Goal: Task Accomplishment & Management: Use online tool/utility

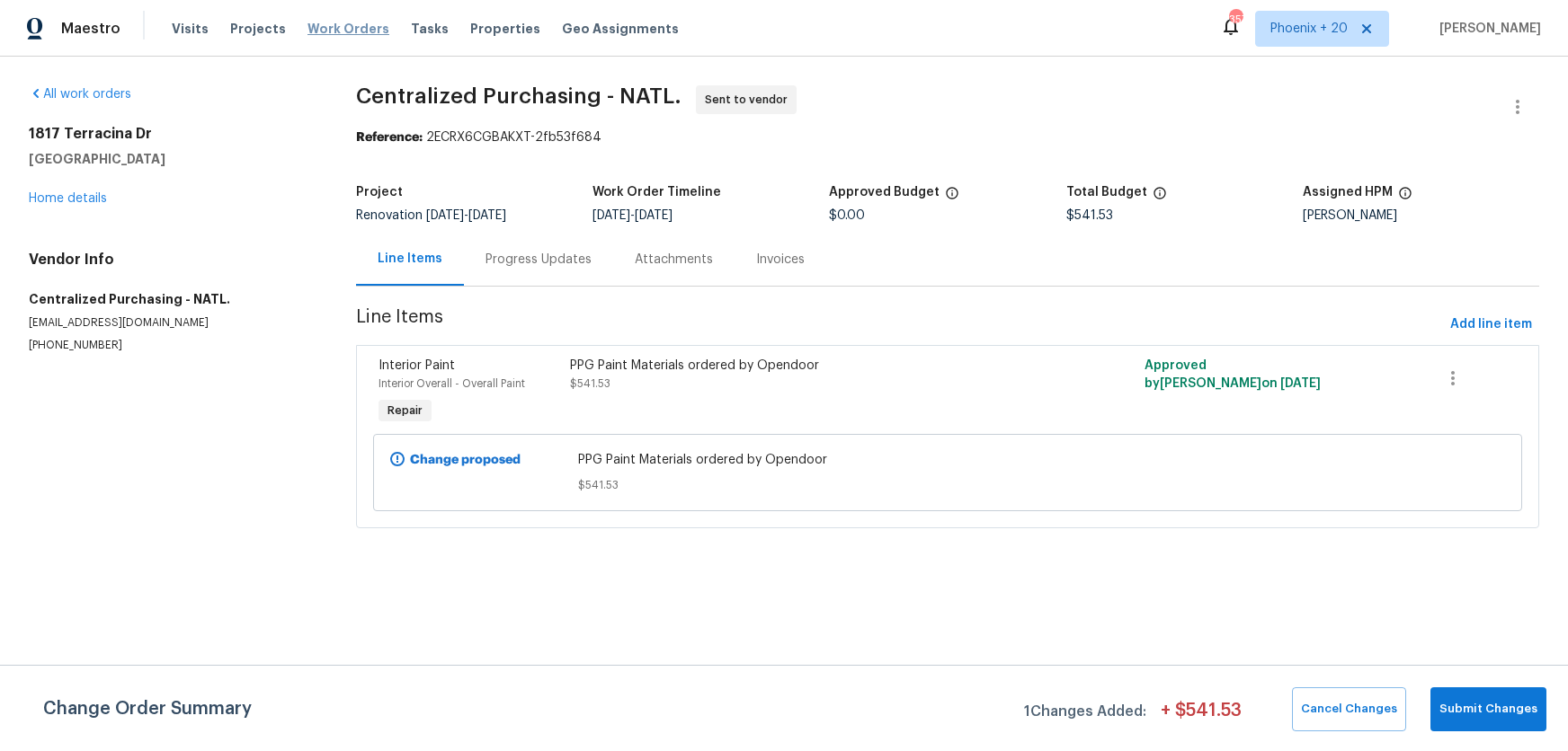
click at [341, 28] on span "Work Orders" at bounding box center [348, 28] width 82 height 18
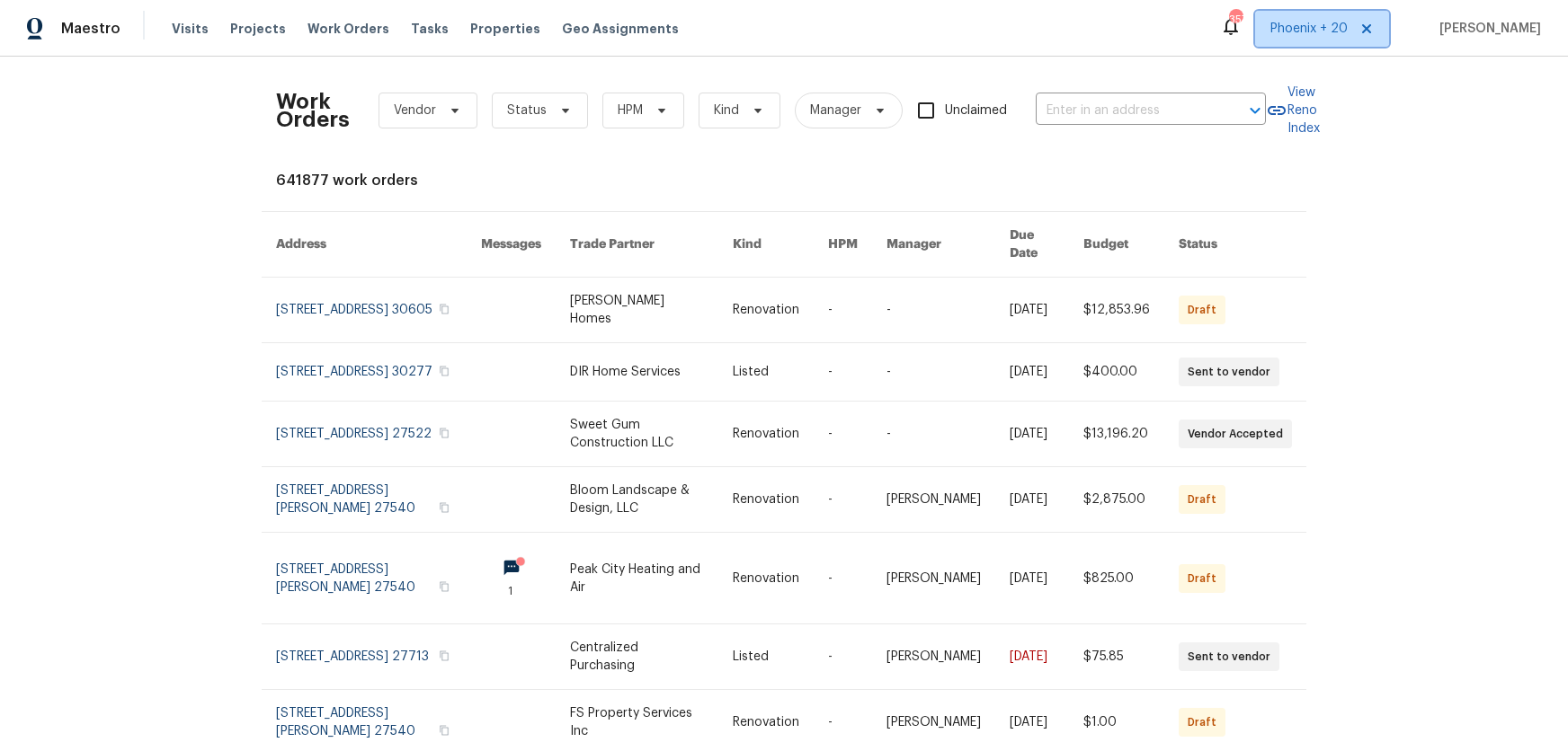
click at [1340, 26] on span "Phoenix + 20" at bounding box center [1309, 28] width 77 height 18
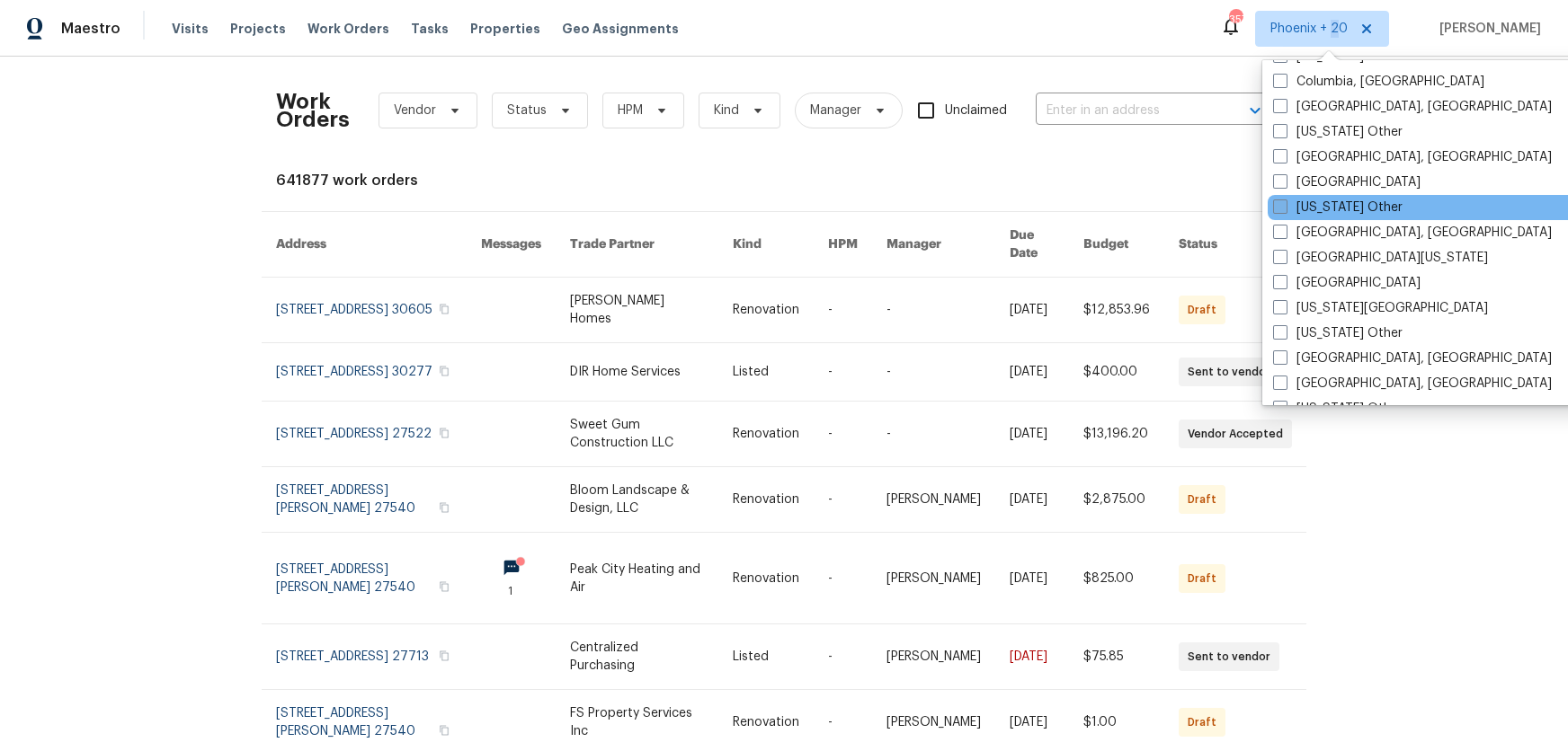
scroll to position [962, 0]
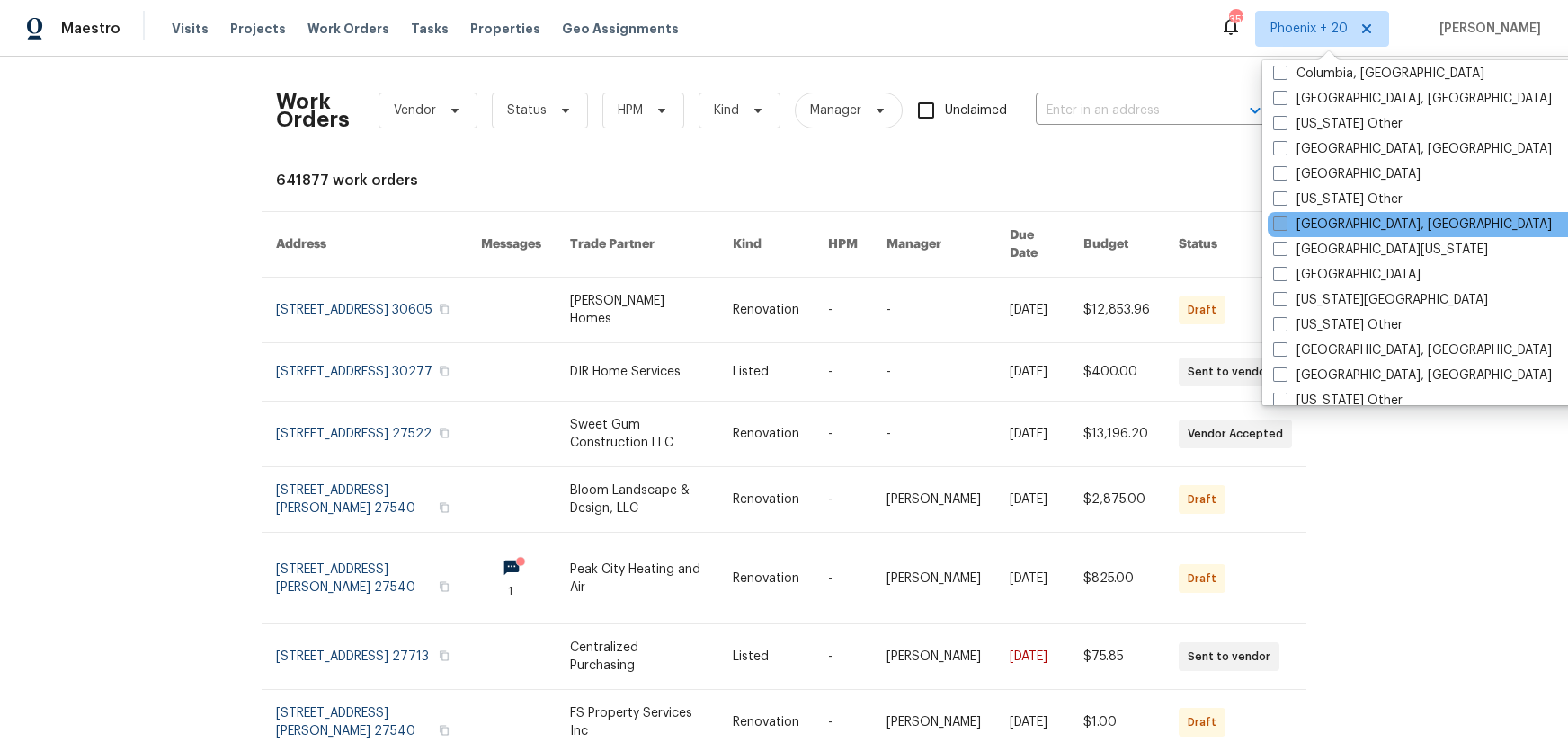
click at [1327, 232] on label "[GEOGRAPHIC_DATA], [GEOGRAPHIC_DATA]" at bounding box center [1412, 225] width 278 height 18
click at [1285, 227] on input "[GEOGRAPHIC_DATA], [GEOGRAPHIC_DATA]" at bounding box center [1279, 222] width 11 height 11
checkbox input "true"
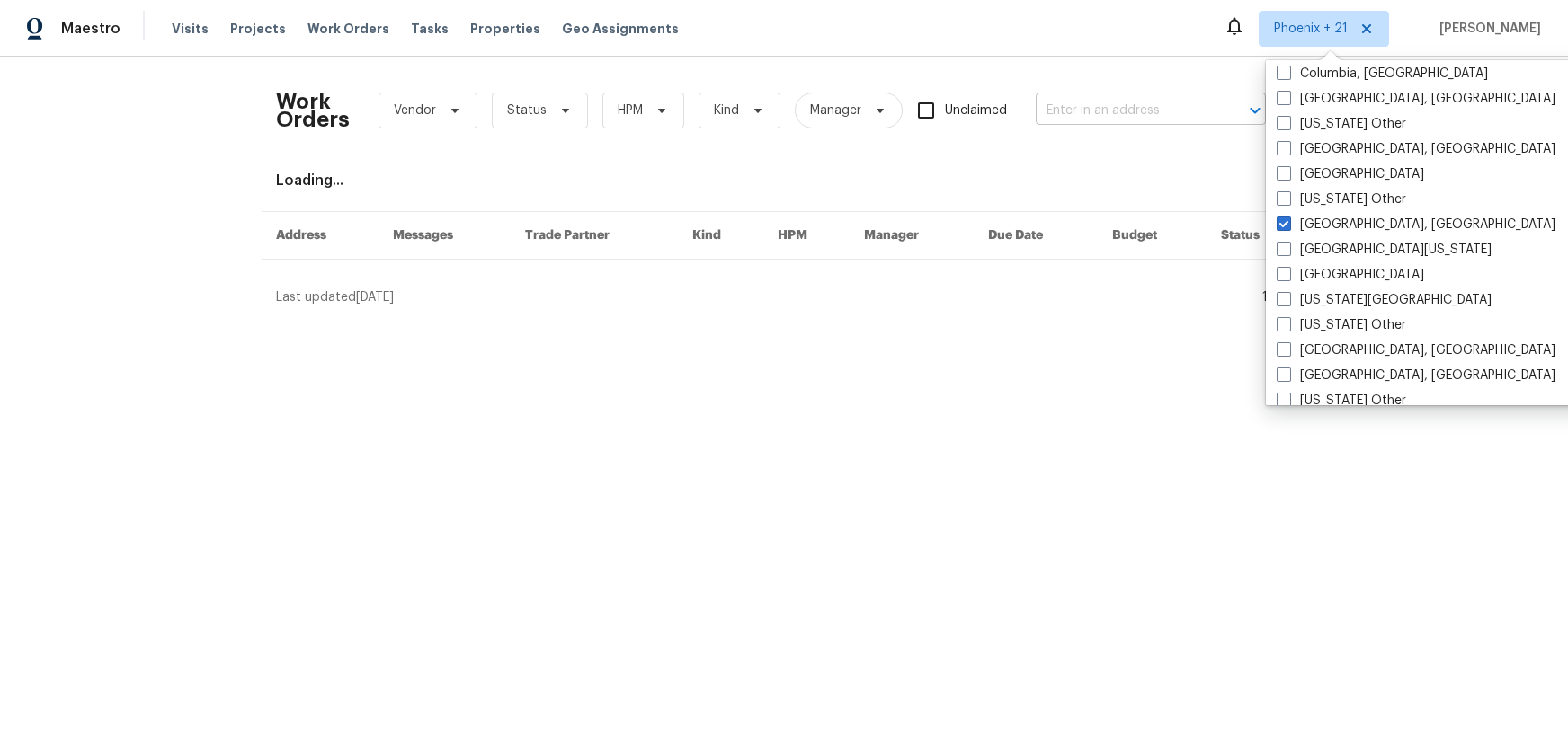
click at [1123, 112] on input "text" at bounding box center [1125, 111] width 180 height 28
paste input "[STREET_ADDRESS]"
type input "[STREET_ADDRESS]"
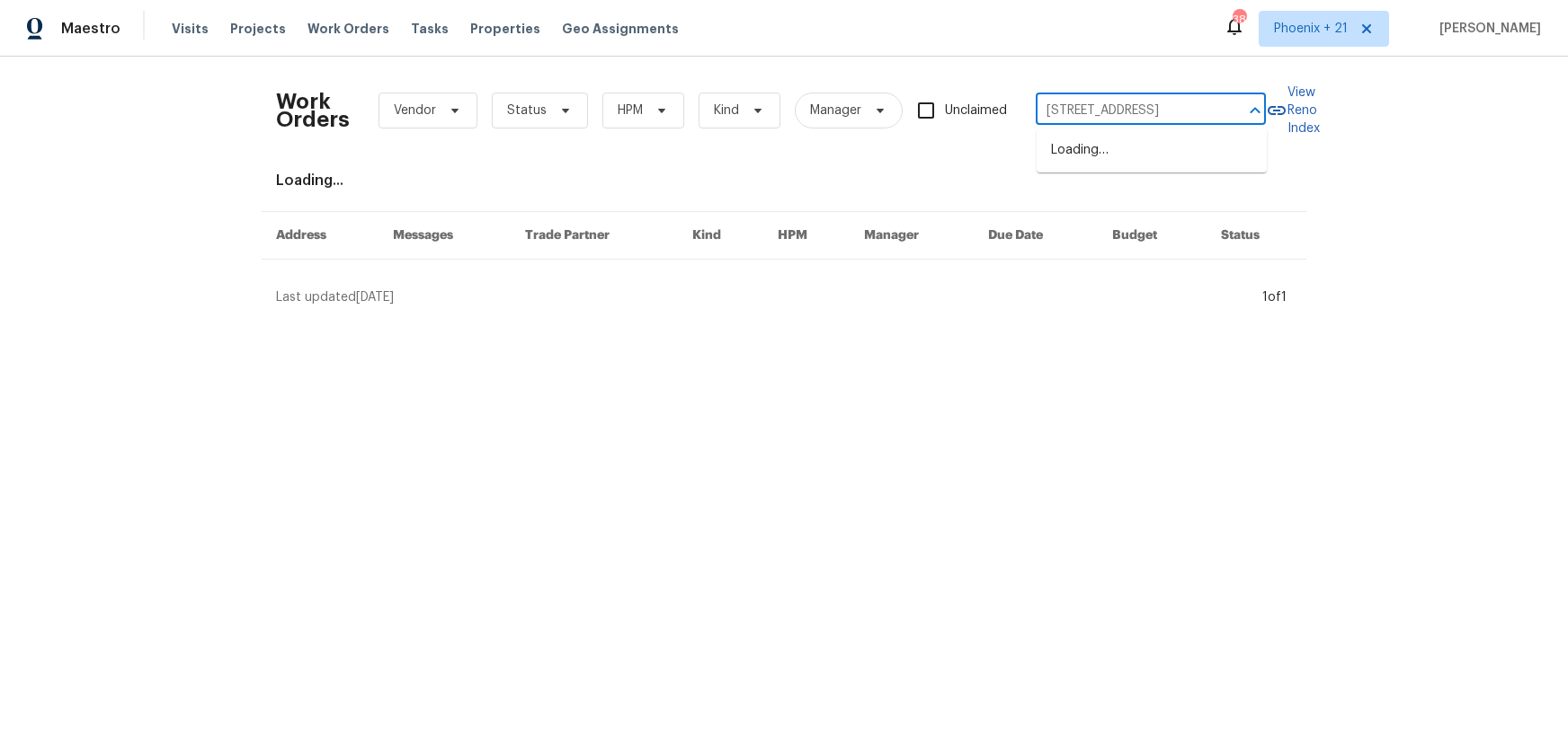
scroll to position [0, 44]
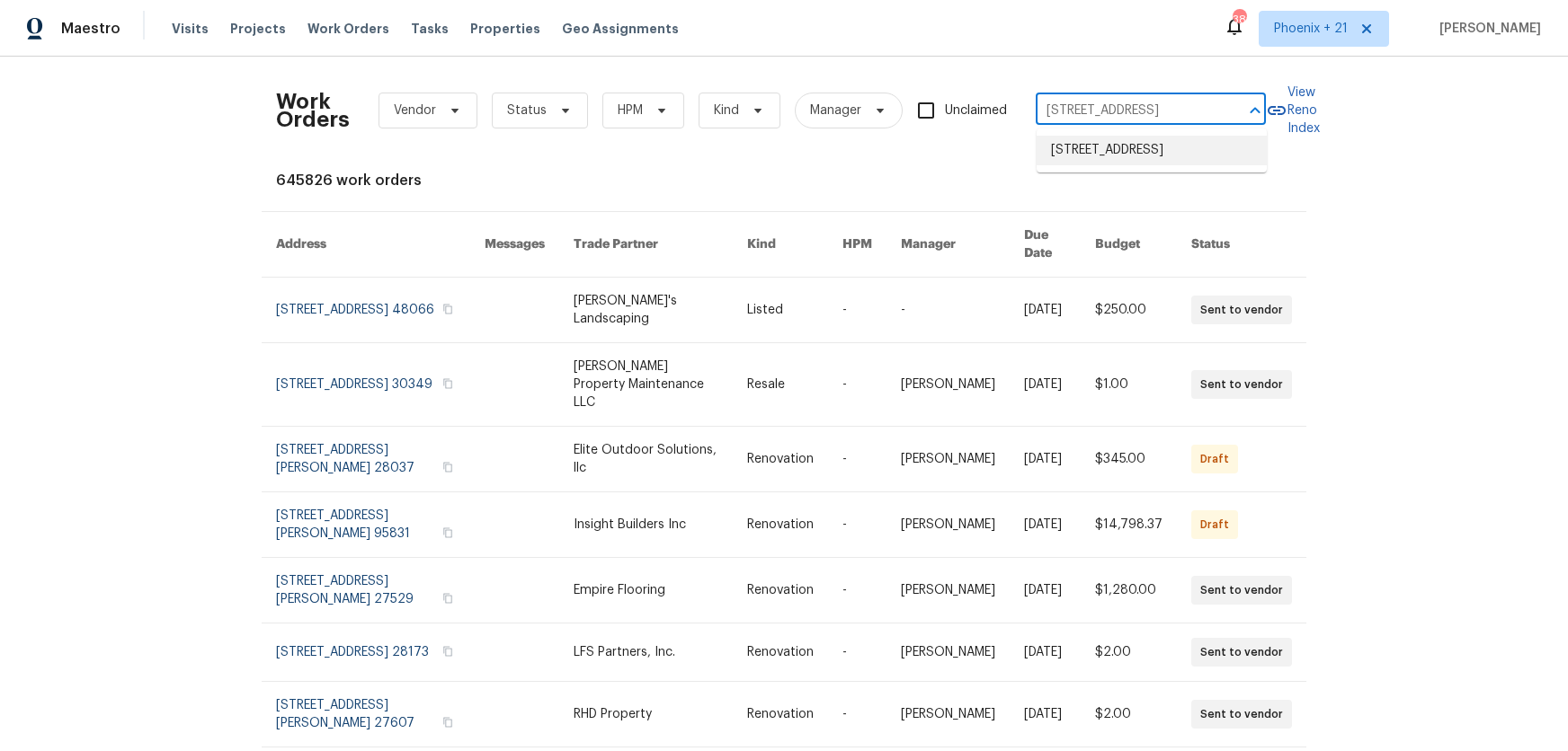
click at [1122, 158] on li "[STREET_ADDRESS]" at bounding box center [1152, 150] width 230 height 29
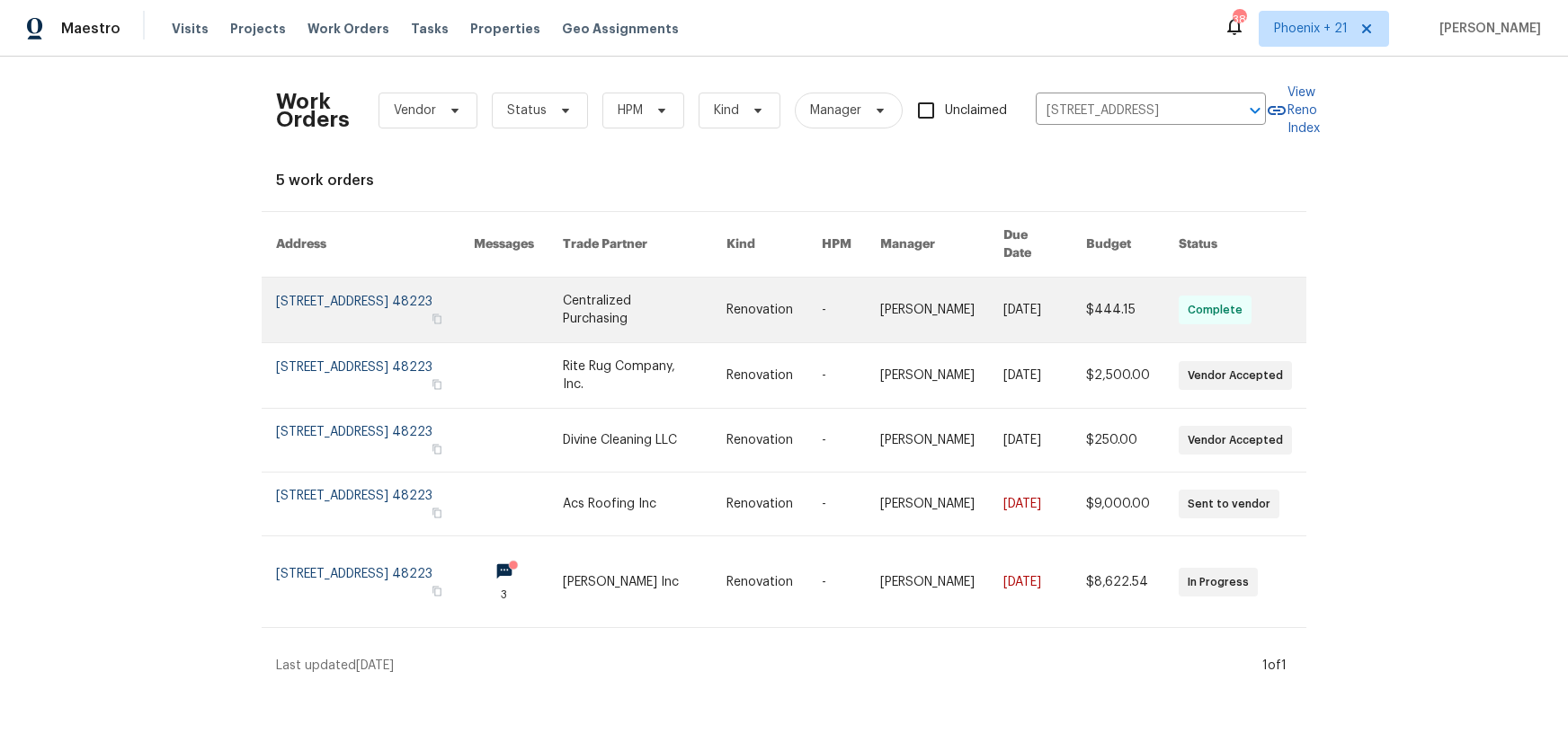
click at [563, 309] on link at bounding box center [518, 309] width 89 height 65
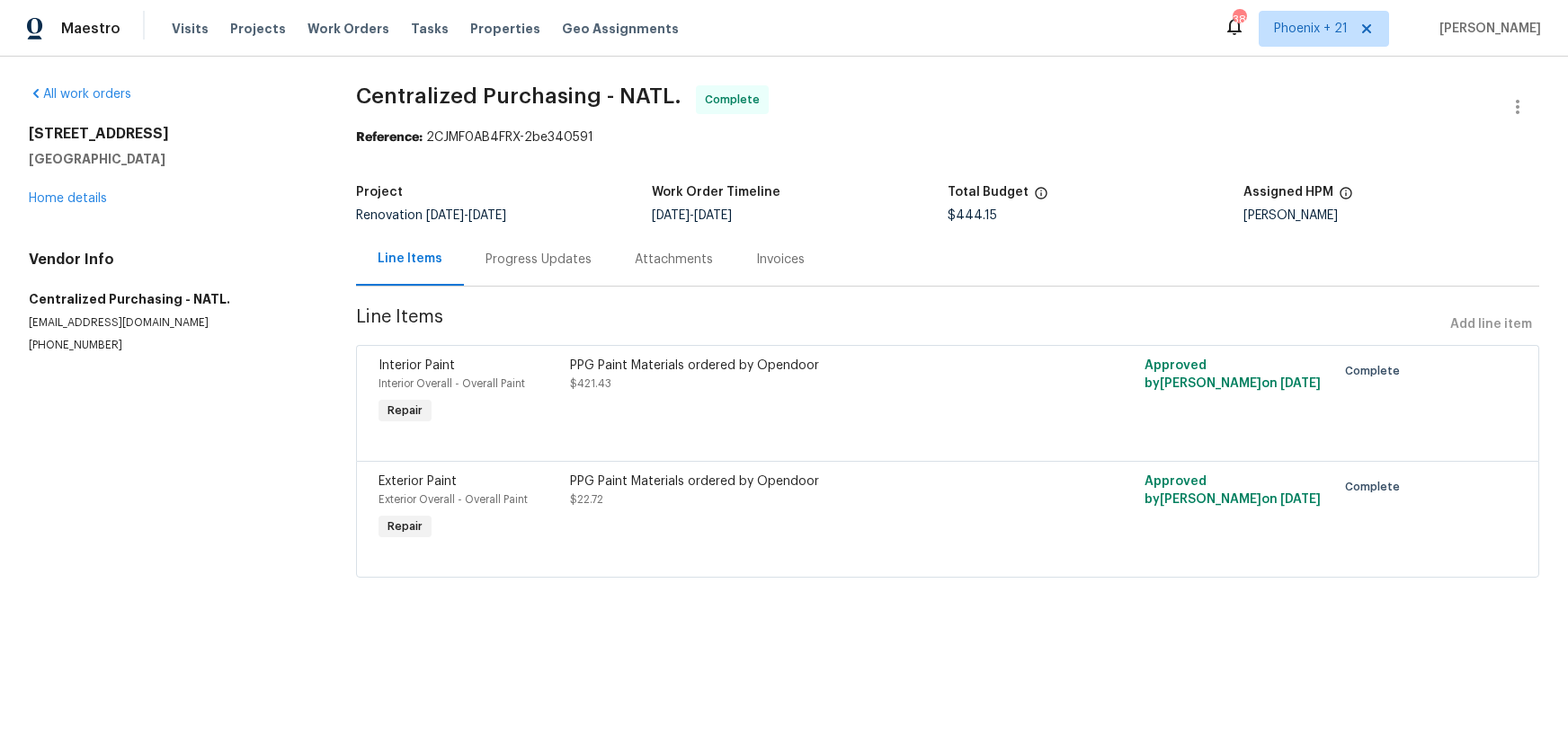
click at [94, 206] on div "[STREET_ADDRESS] Home details" at bounding box center [170, 166] width 284 height 83
click at [92, 203] on link "Home details" at bounding box center [67, 198] width 78 height 12
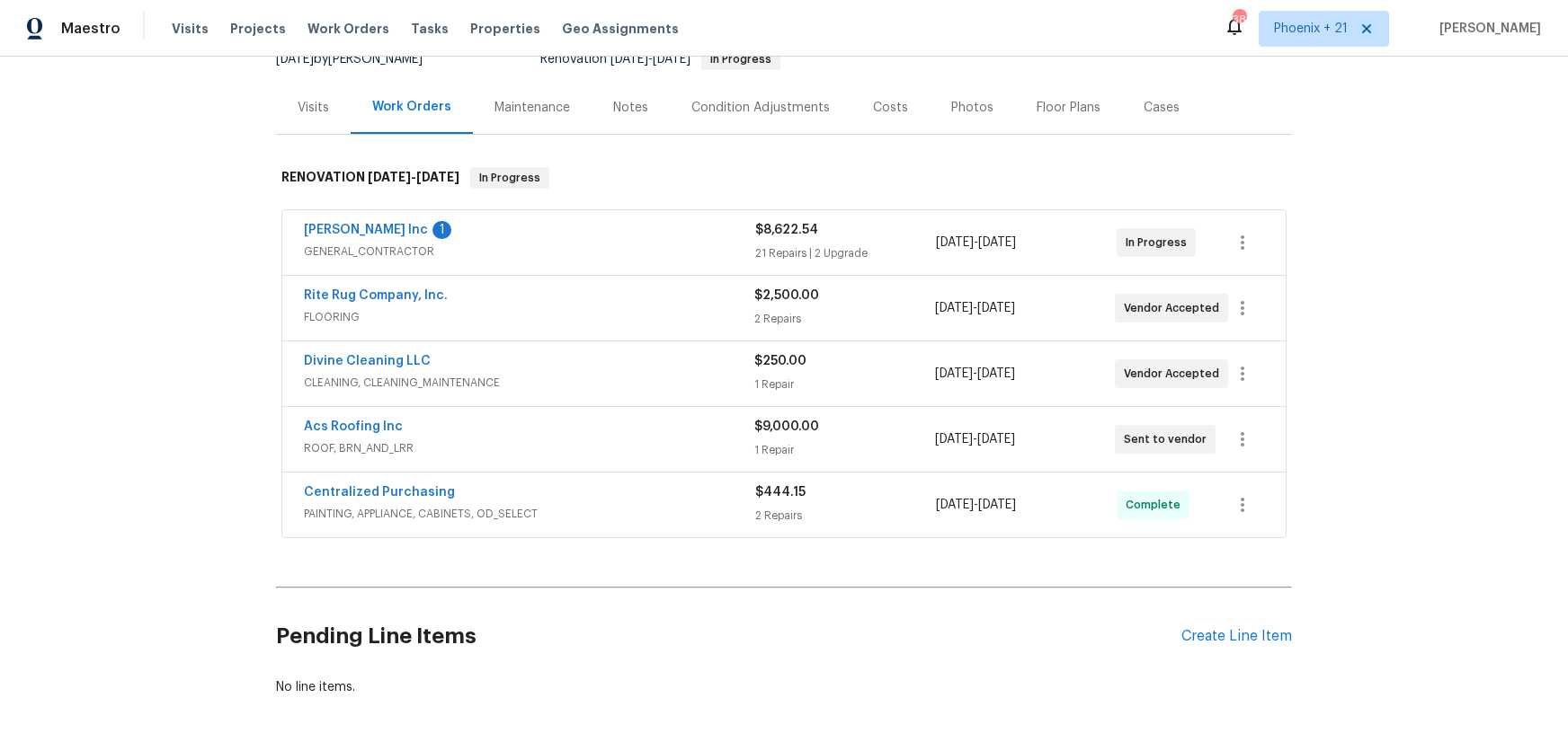
scroll to position [259, 0]
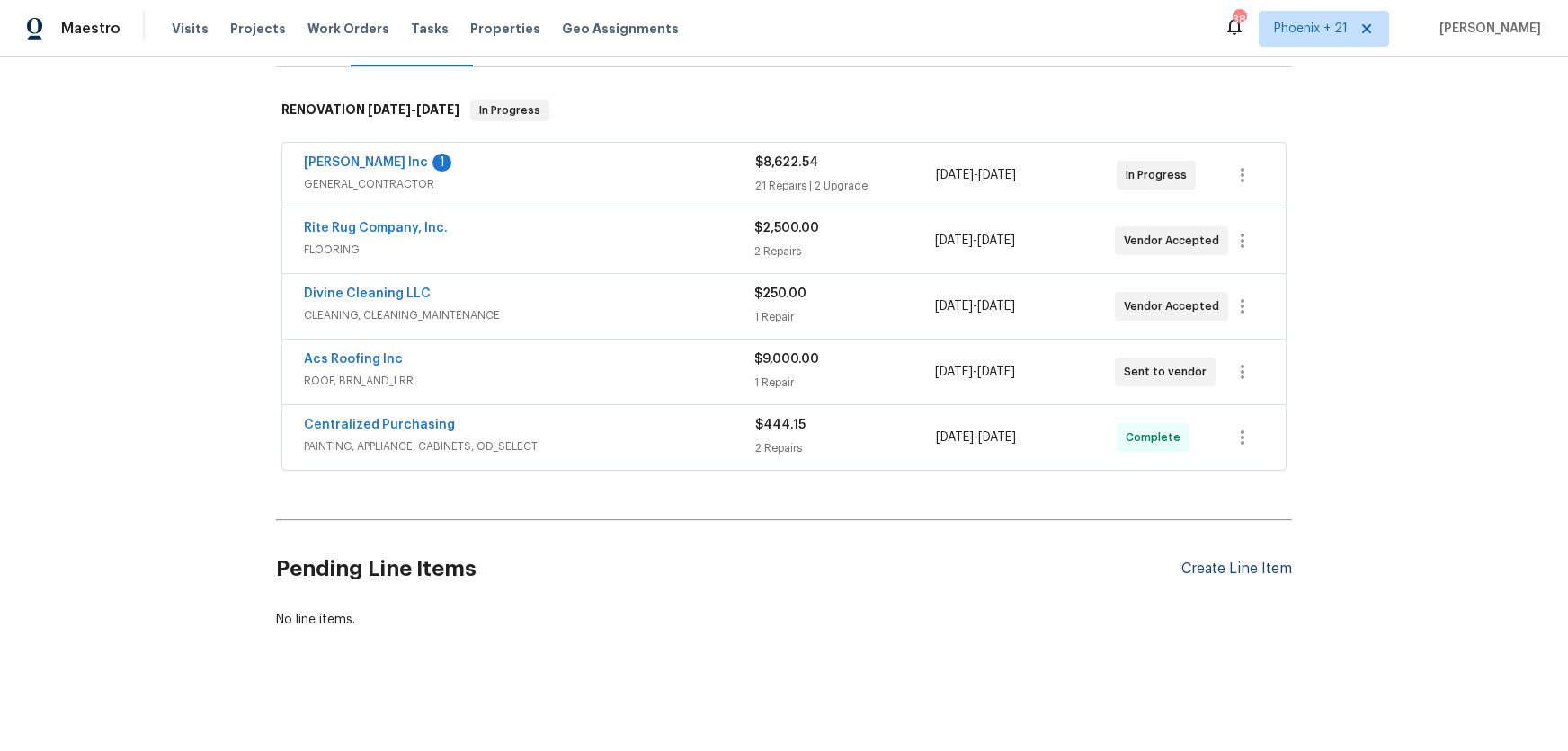
click at [1257, 570] on div "Create Line Item" at bounding box center [1237, 569] width 110 height 17
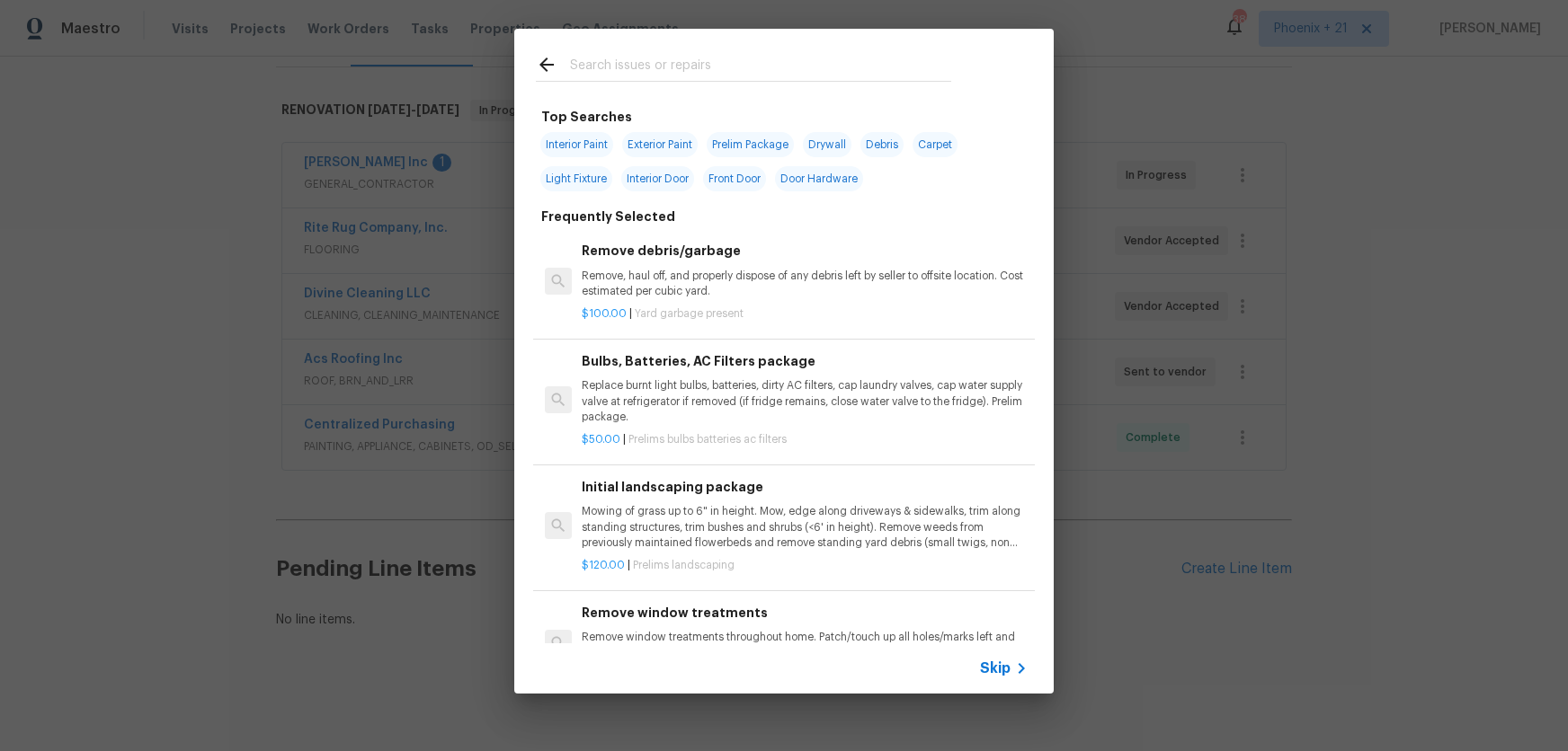
click at [685, 75] on input "text" at bounding box center [761, 67] width 381 height 27
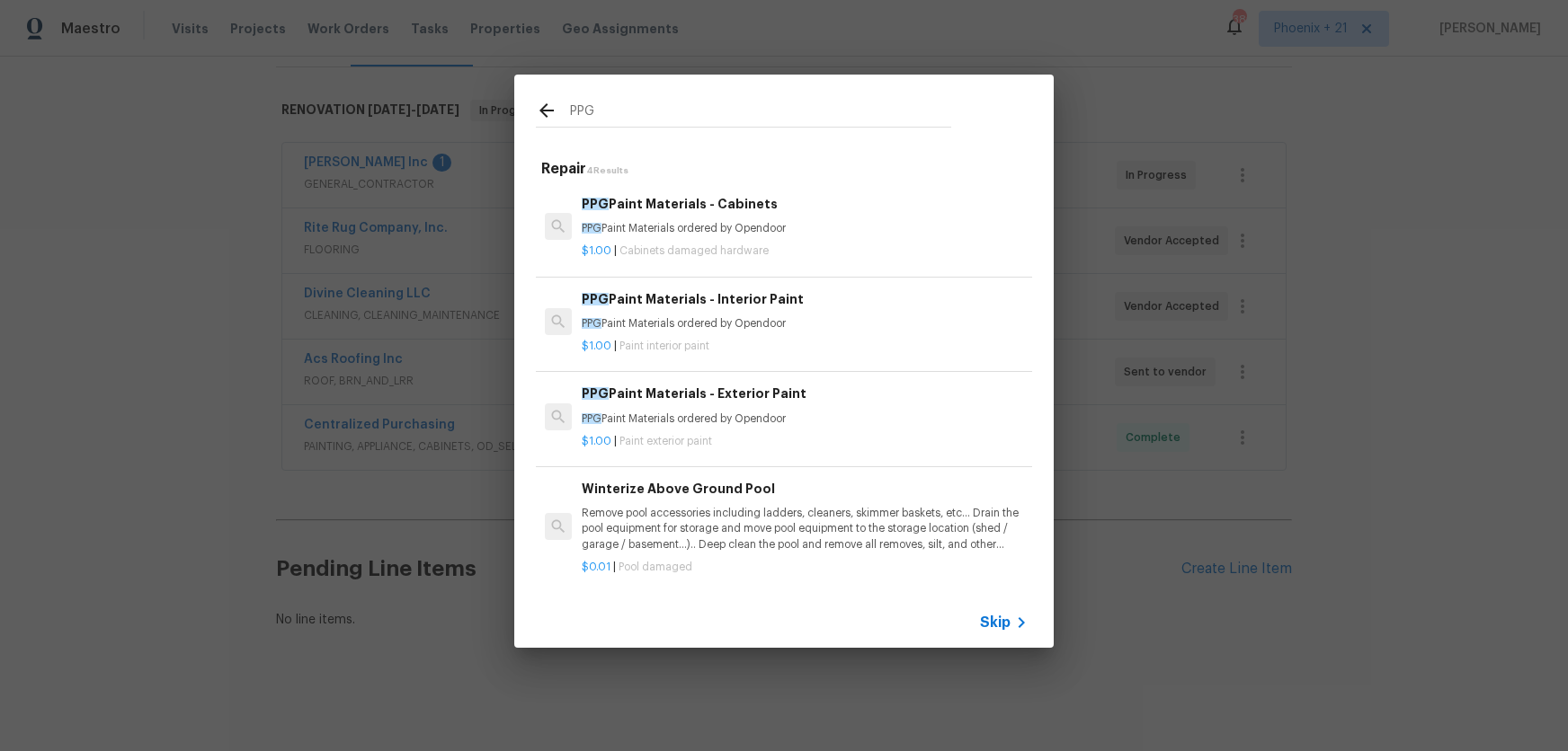
type input "PPG"
click at [814, 328] on p "PPG Paint Materials ordered by Opendoor" at bounding box center [804, 324] width 447 height 15
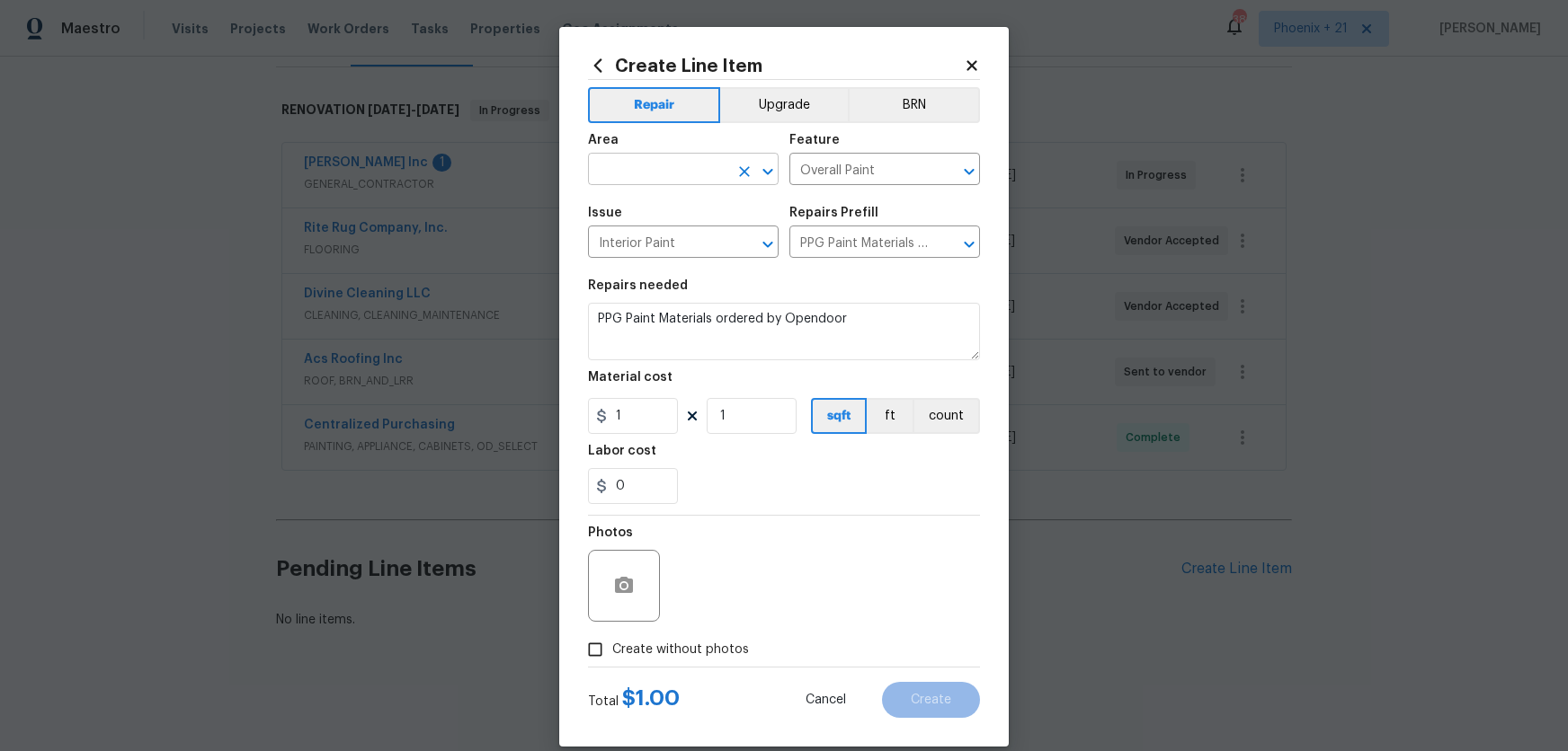
click at [672, 167] on input "text" at bounding box center [658, 172] width 141 height 28
click at [705, 228] on li "Interior Overall" at bounding box center [683, 241] width 191 height 29
type input "Interior Overall"
drag, startPoint x: 953, startPoint y: 470, endPoint x: 657, endPoint y: 404, distance: 303.3
click at [937, 470] on div "0" at bounding box center [784, 486] width 392 height 36
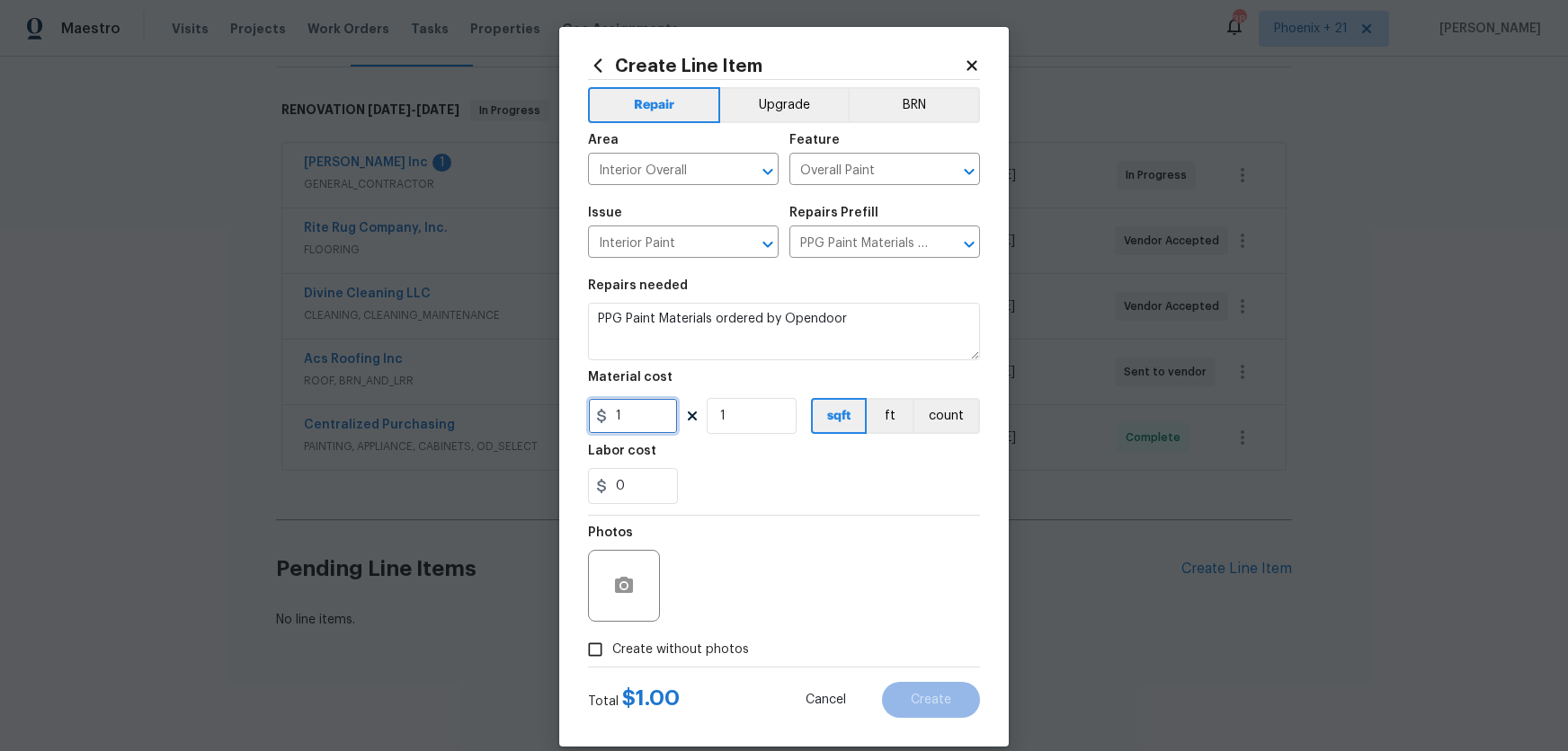
drag, startPoint x: 592, startPoint y: 407, endPoint x: 564, endPoint y: 406, distance: 28.0
click at [564, 406] on div "Create Line Item Repair Upgrade BRN Area Interior Overall ​ Feature Overall Pai…" at bounding box center [784, 387] width 449 height 720
type input "44.2"
click at [687, 655] on span "Create without photos" at bounding box center [681, 650] width 137 height 19
click at [613, 655] on input "Create without photos" at bounding box center [596, 650] width 34 height 34
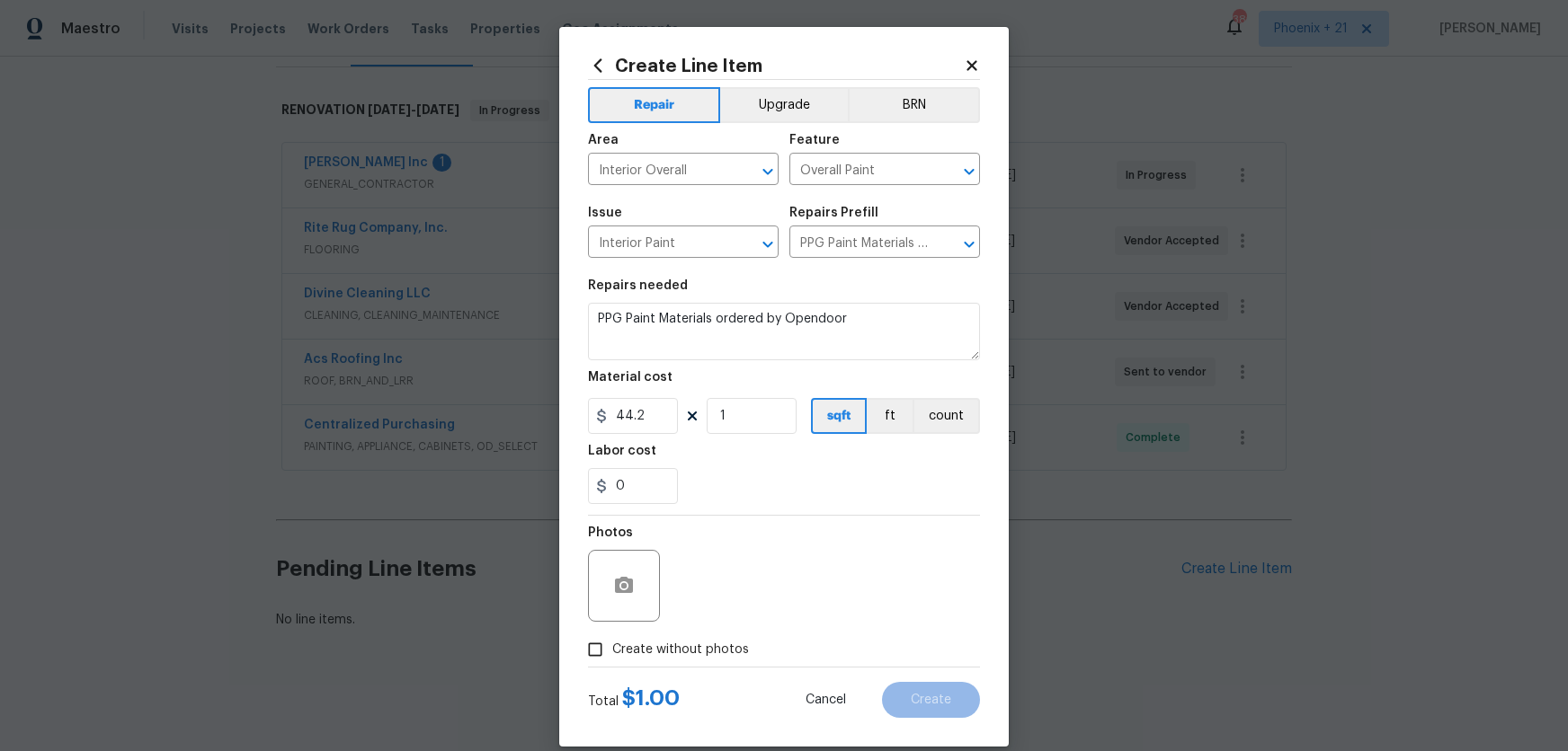
checkbox input "true"
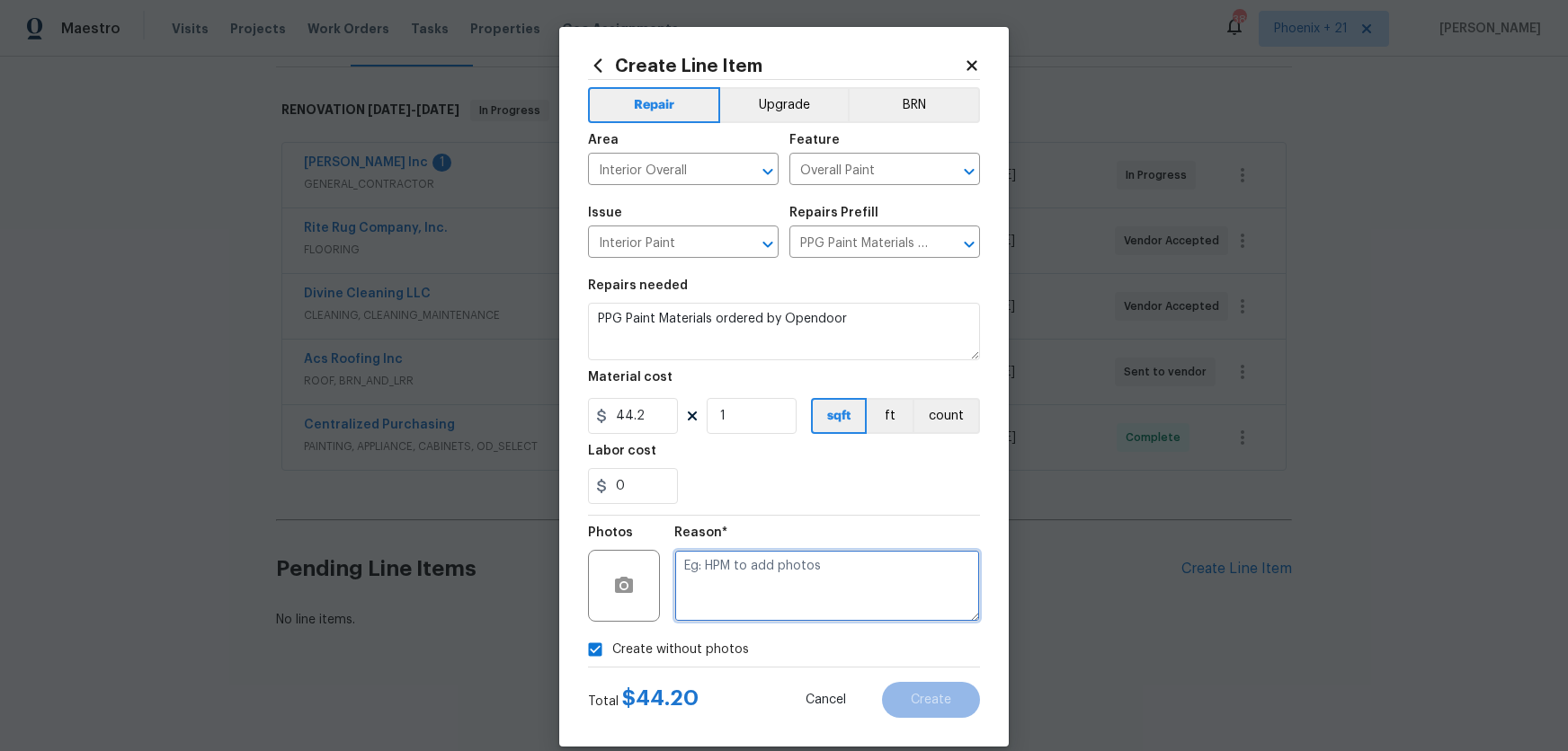
click at [731, 595] on textarea at bounding box center [827, 586] width 306 height 72
type textarea "NA"
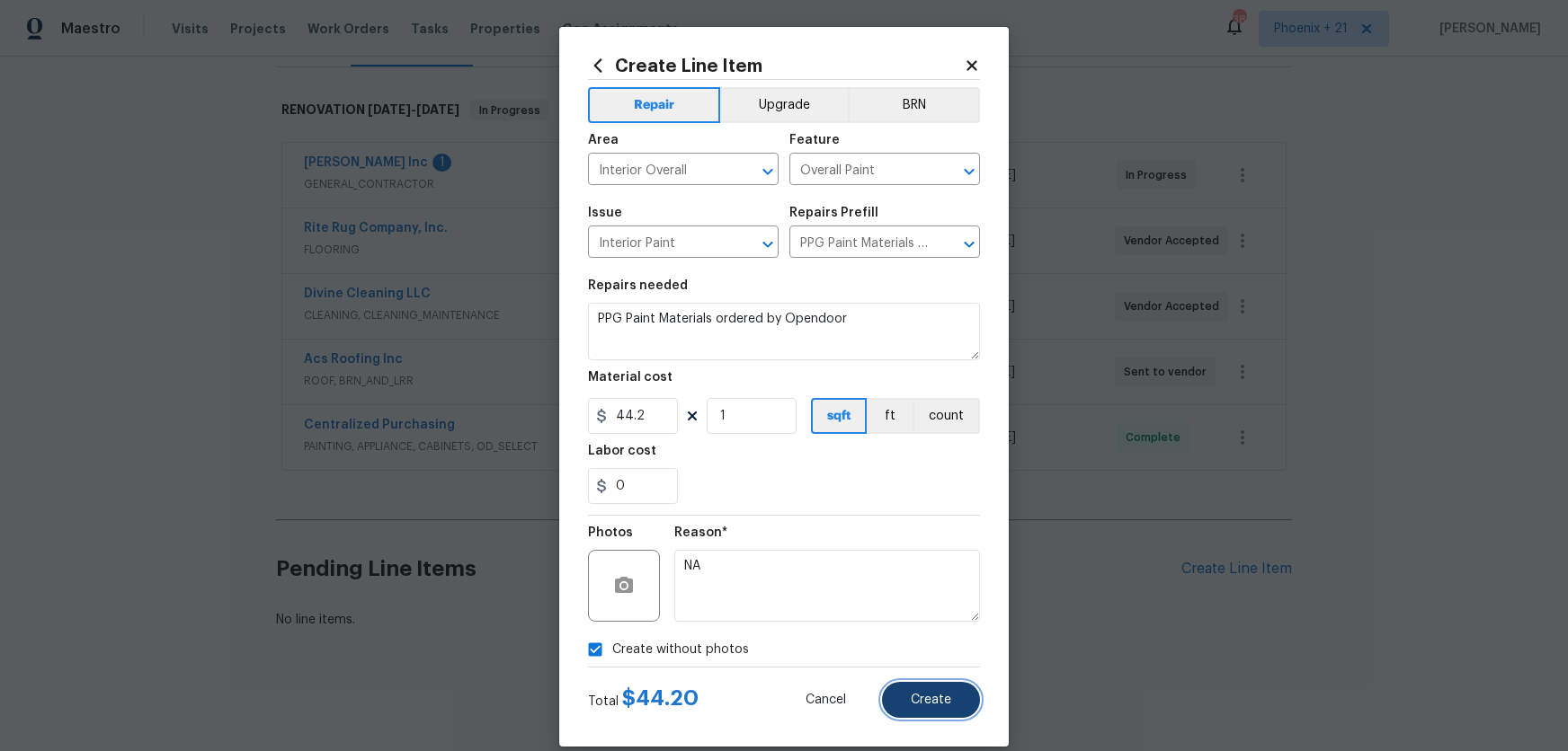
drag, startPoint x: 910, startPoint y: 685, endPoint x: 892, endPoint y: 693, distance: 19.7
click at [910, 685] on button "Create" at bounding box center [932, 700] width 98 height 36
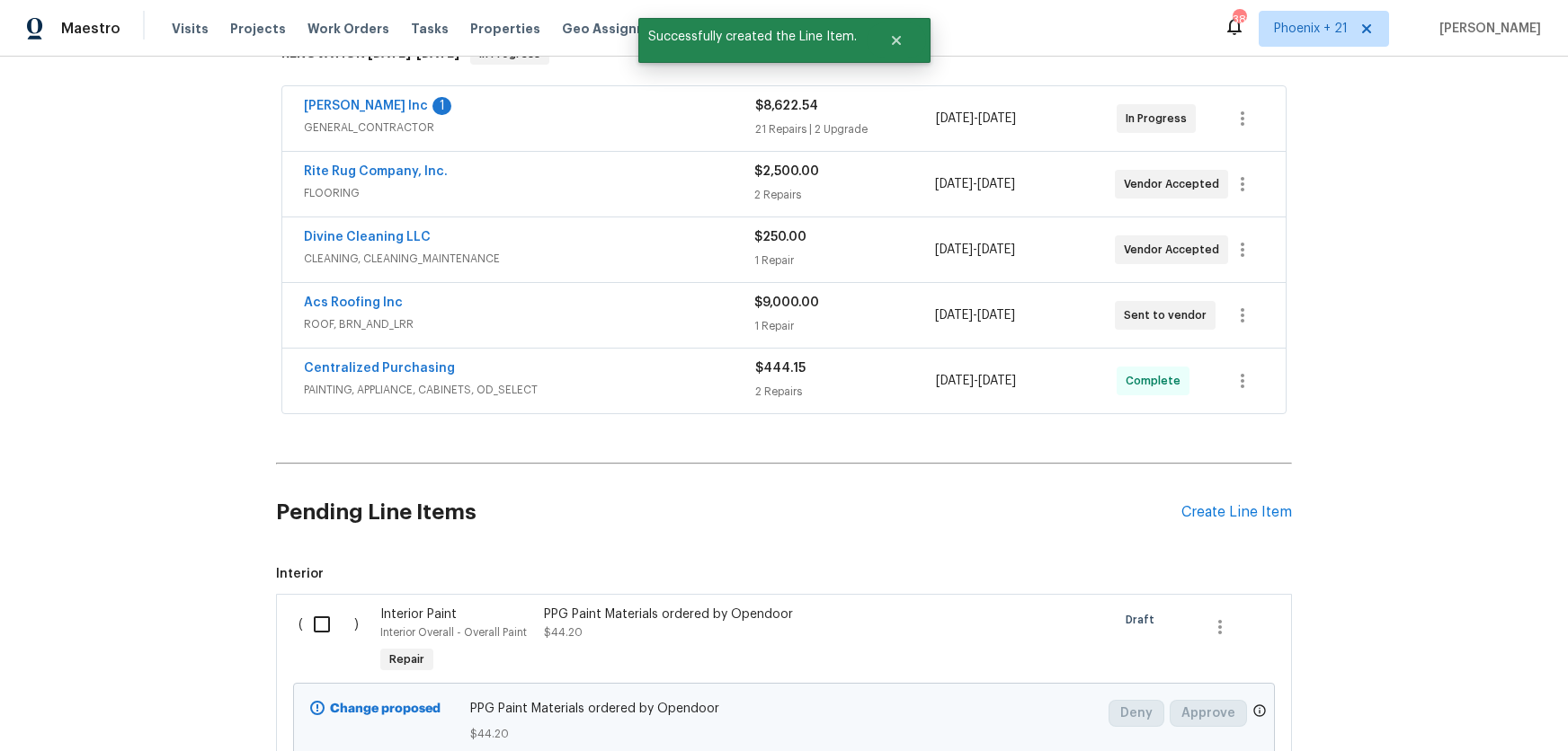
scroll to position [371, 0]
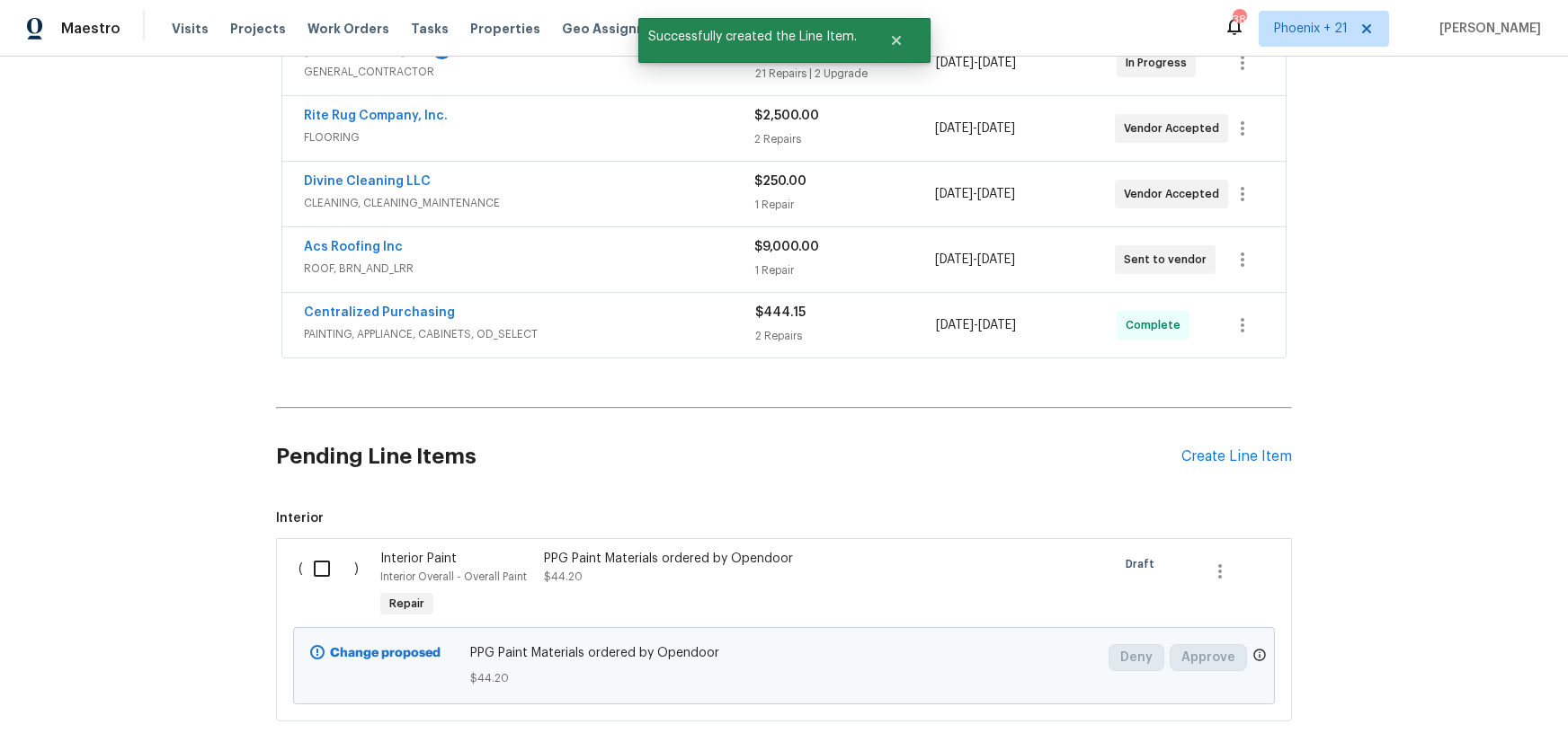
click at [316, 578] on input "checkbox" at bounding box center [329, 569] width 51 height 38
checkbox input "true"
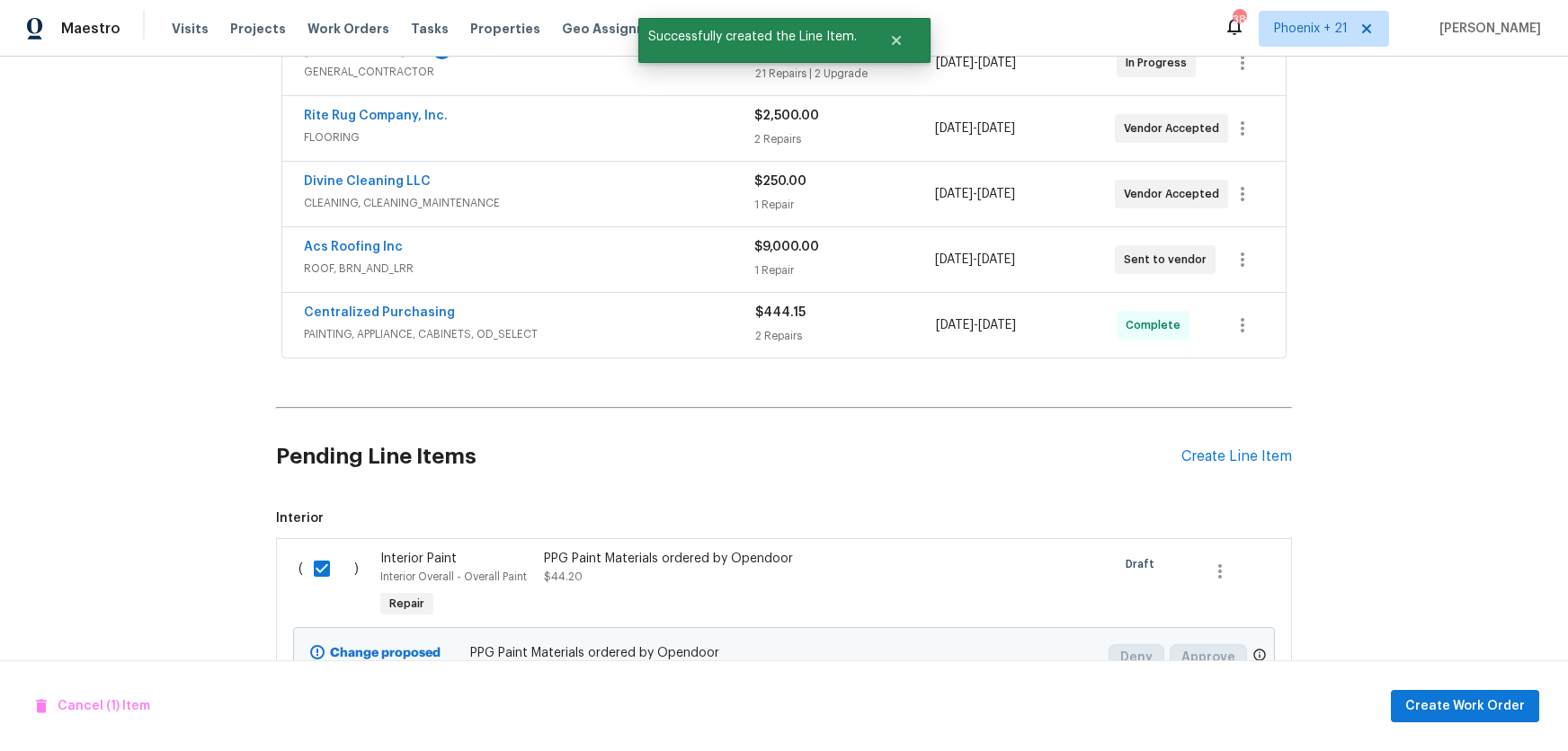
drag, startPoint x: 1460, startPoint y: 723, endPoint x: 1440, endPoint y: 720, distance: 20.2
click at [1457, 723] on div "Cancel (1) Item Create Work Order" at bounding box center [784, 706] width 1568 height 92
drag, startPoint x: 1336, startPoint y: 708, endPoint x: 1363, endPoint y: 710, distance: 27.1
click at [1346, 709] on div "Cancel (1) Item Create Work Order" at bounding box center [784, 706] width 1568 height 92
click at [1410, 706] on button "Create Work Order" at bounding box center [1465, 707] width 148 height 33
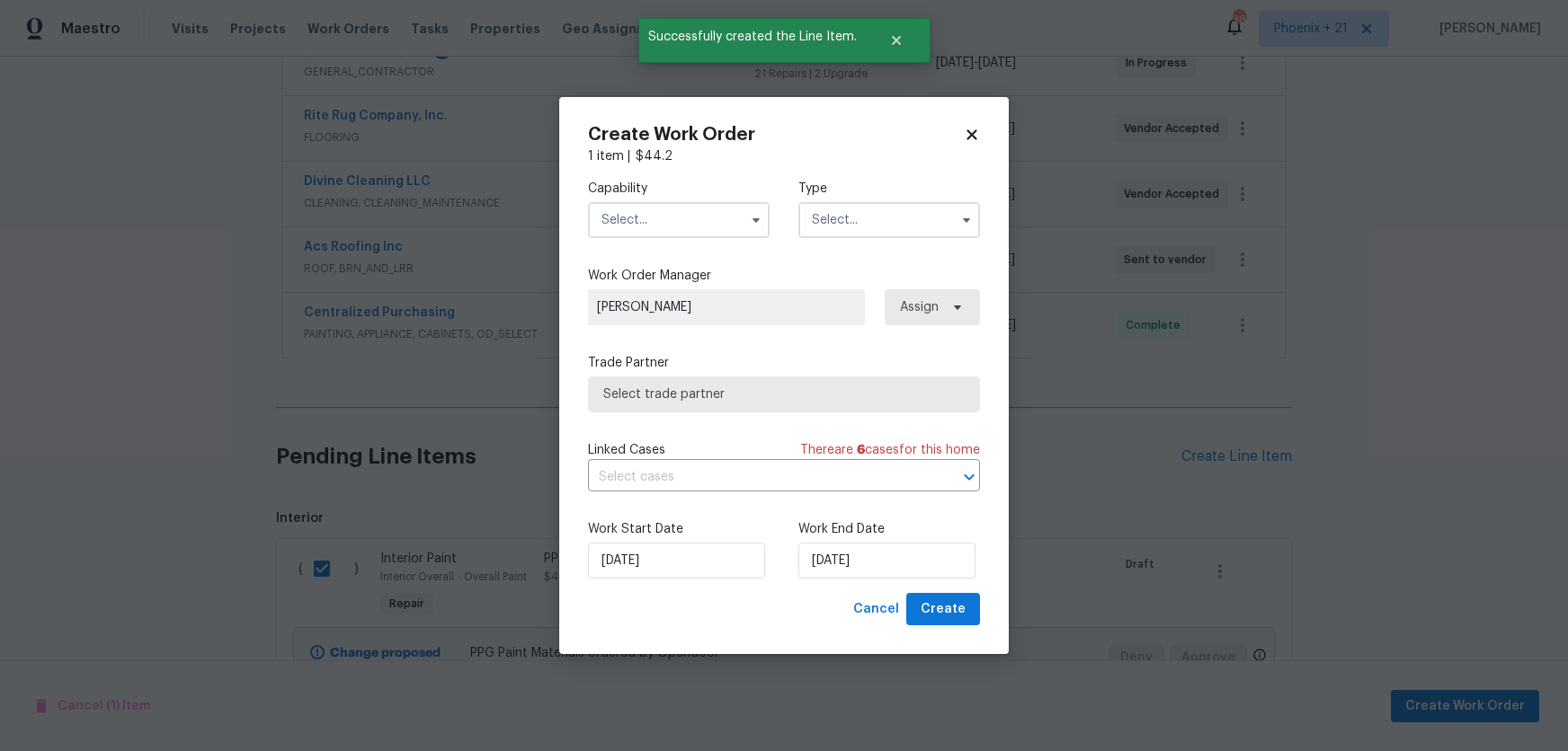
drag, startPoint x: 698, startPoint y: 218, endPoint x: 697, endPoint y: 229, distance: 11.0
click at [698, 218] on input "text" at bounding box center [679, 220] width 181 height 36
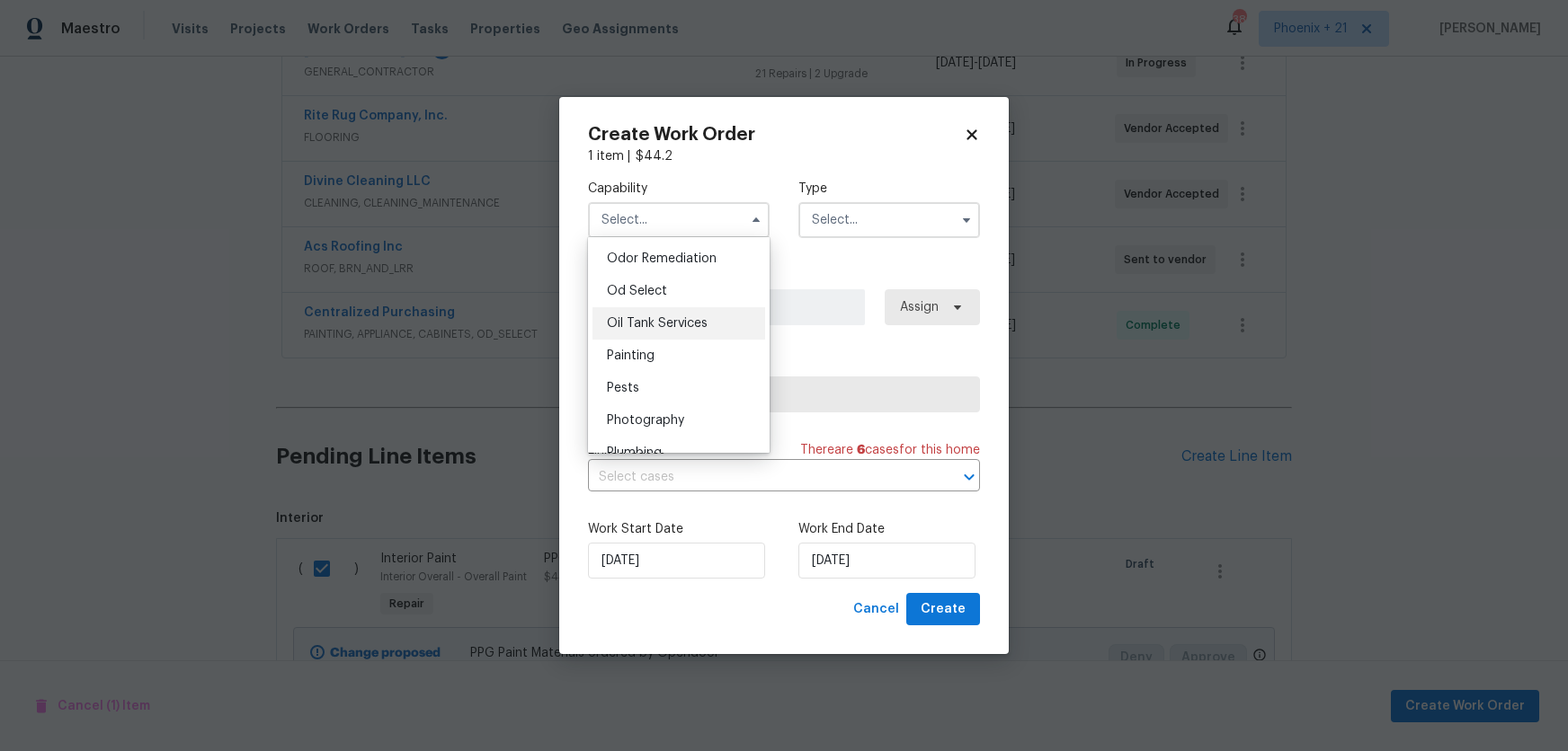
scroll to position [1413, 0]
drag, startPoint x: 668, startPoint y: 346, endPoint x: 762, endPoint y: 294, distance: 107.4
click at [670, 345] on div "Painting" at bounding box center [679, 354] width 173 height 32
type input "Painting"
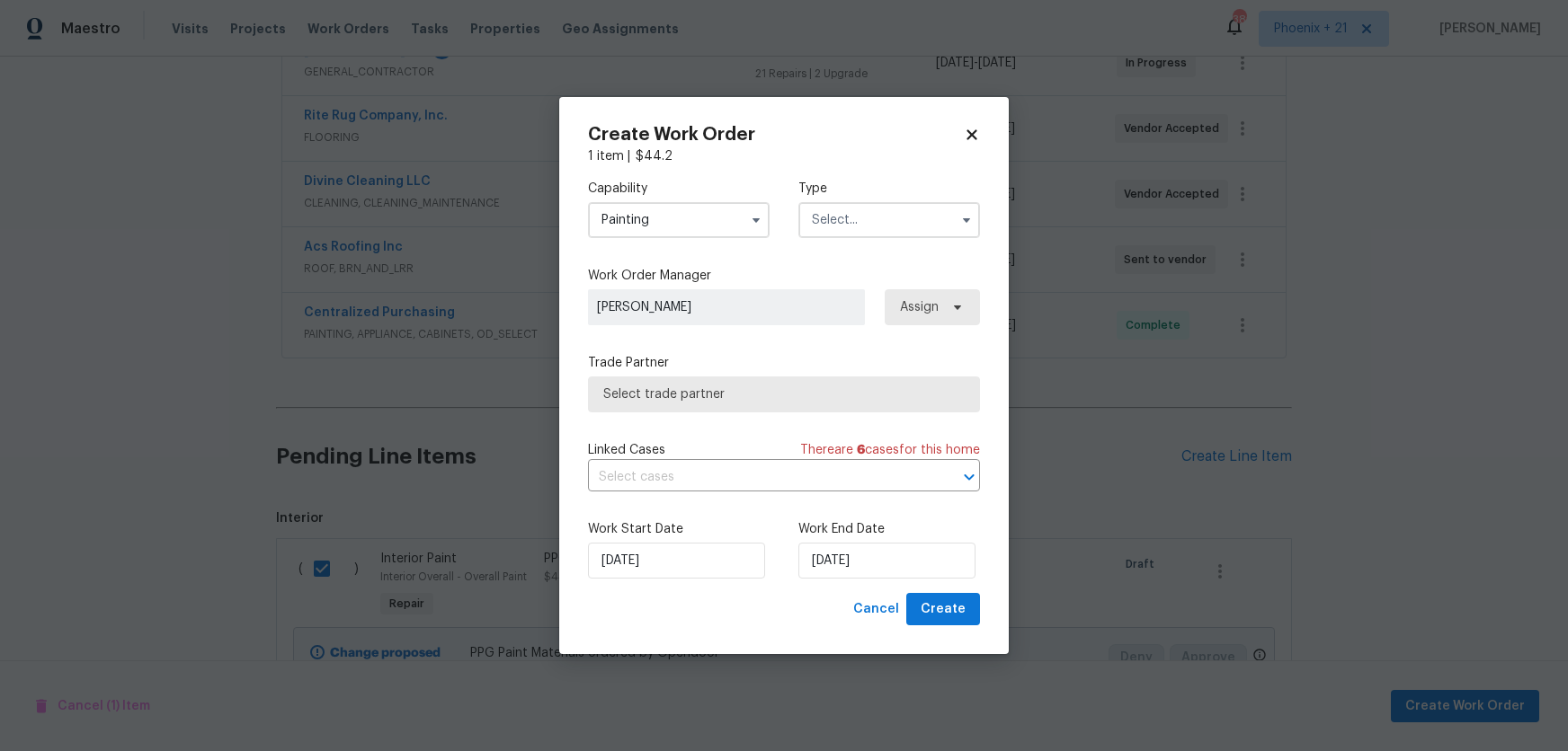
click at [861, 232] on input "text" at bounding box center [889, 220] width 181 height 36
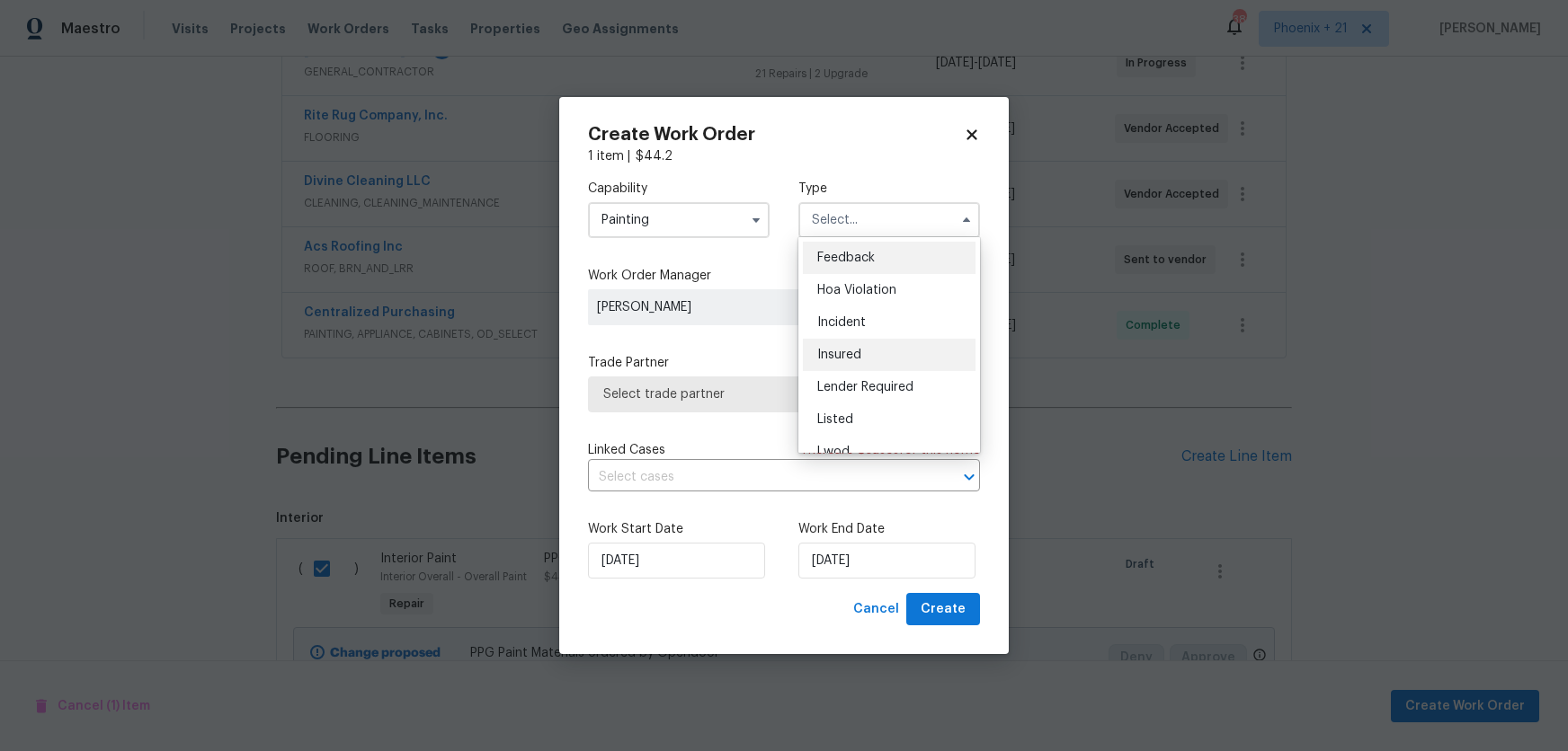
scroll to position [214, 0]
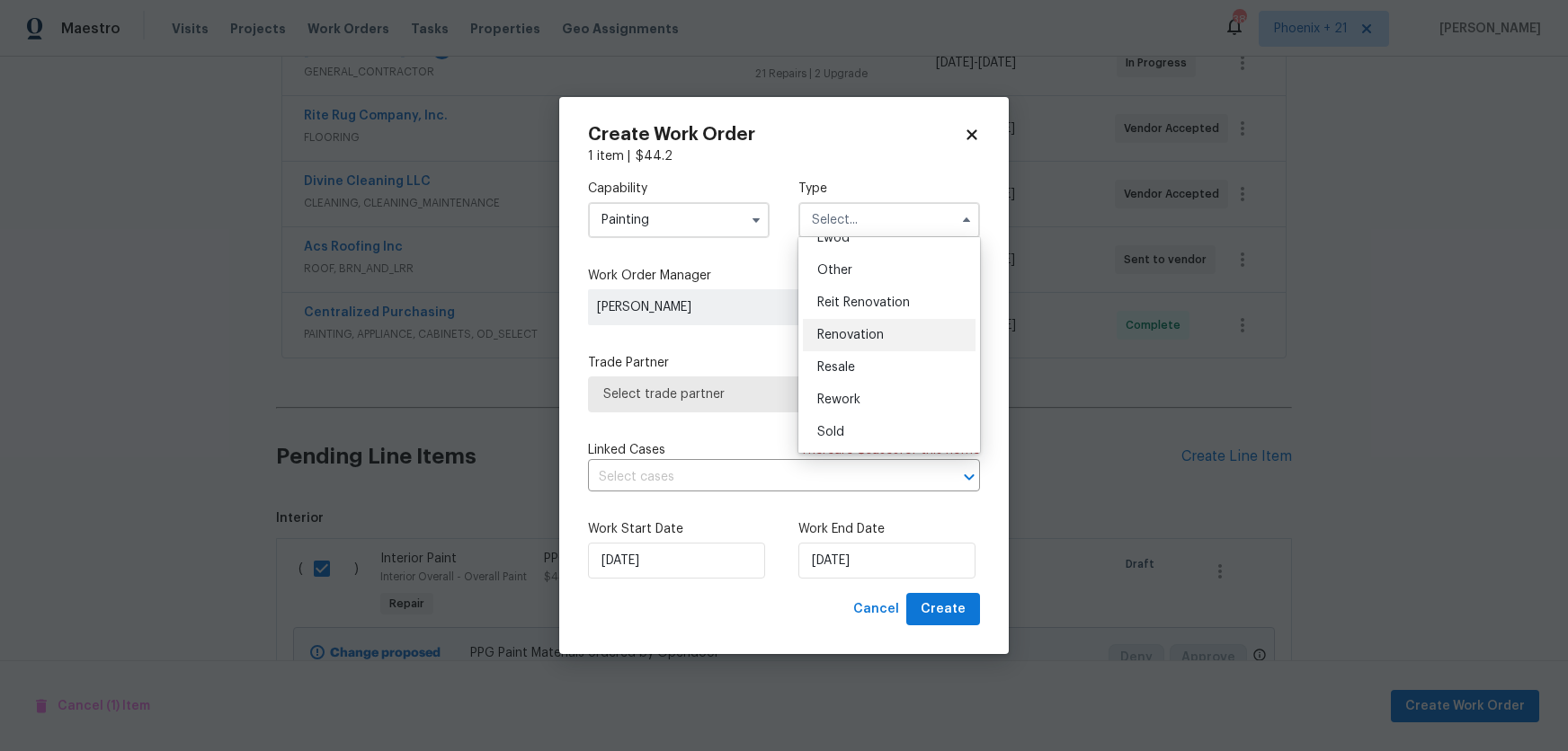
click at [881, 336] on span "Renovation" at bounding box center [851, 335] width 66 height 12
type input "Renovation"
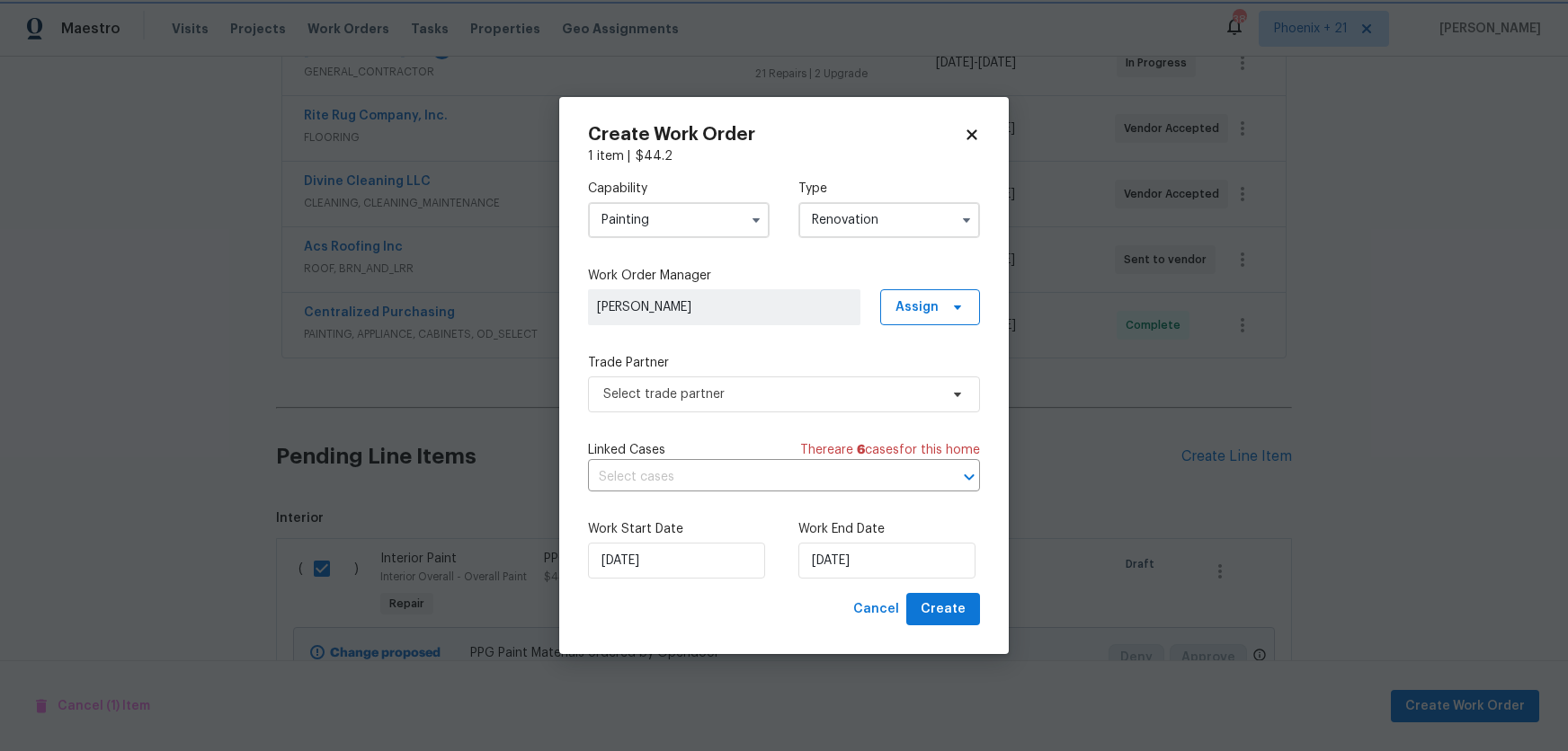
scroll to position [0, 0]
click at [936, 311] on span "Assign" at bounding box center [918, 307] width 43 height 18
click at [923, 376] on div "Assign to me" at bounding box center [933, 382] width 78 height 18
click at [750, 394] on span "Select trade partner" at bounding box center [770, 394] width 335 height 18
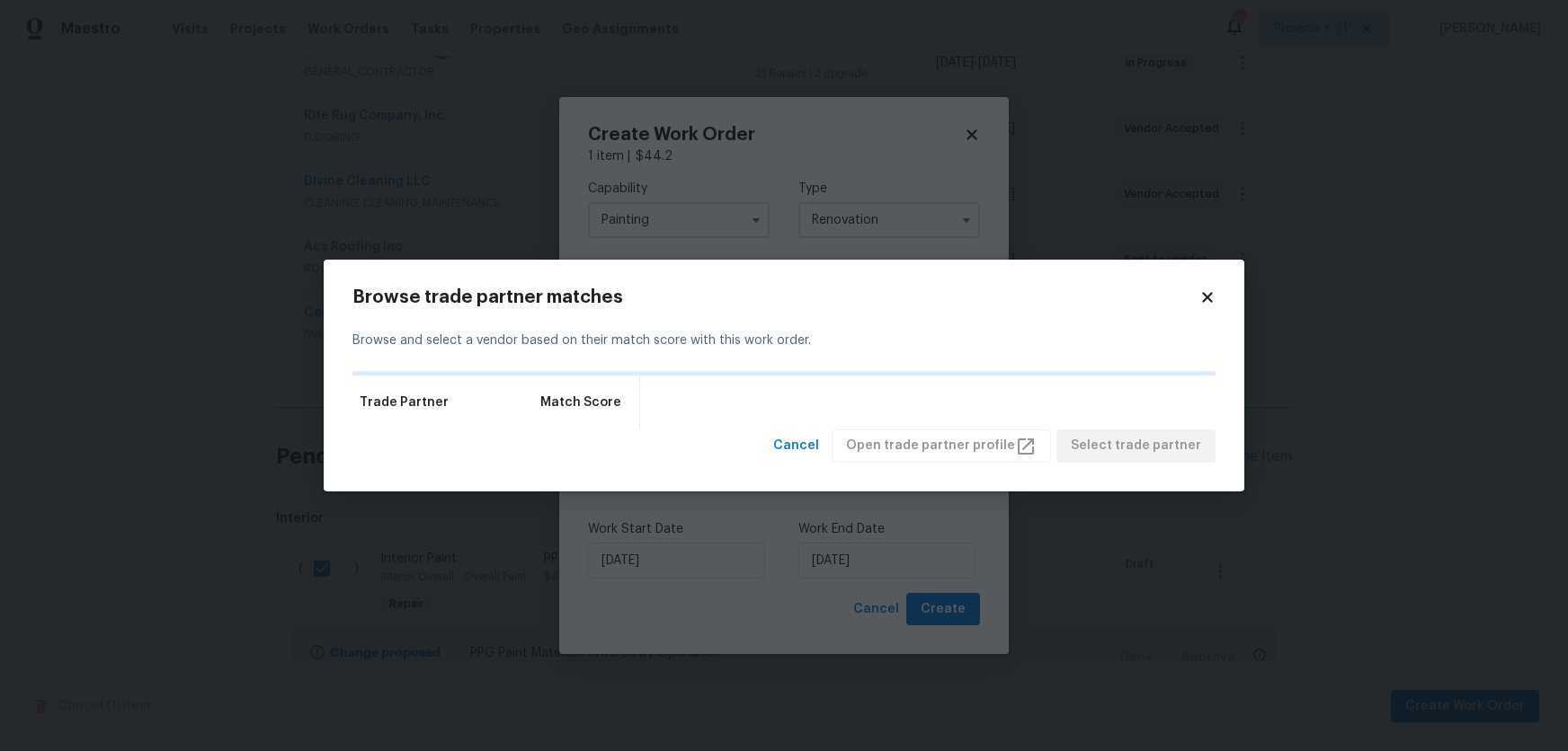
click at [1206, 304] on icon at bounding box center [1207, 297] width 16 height 16
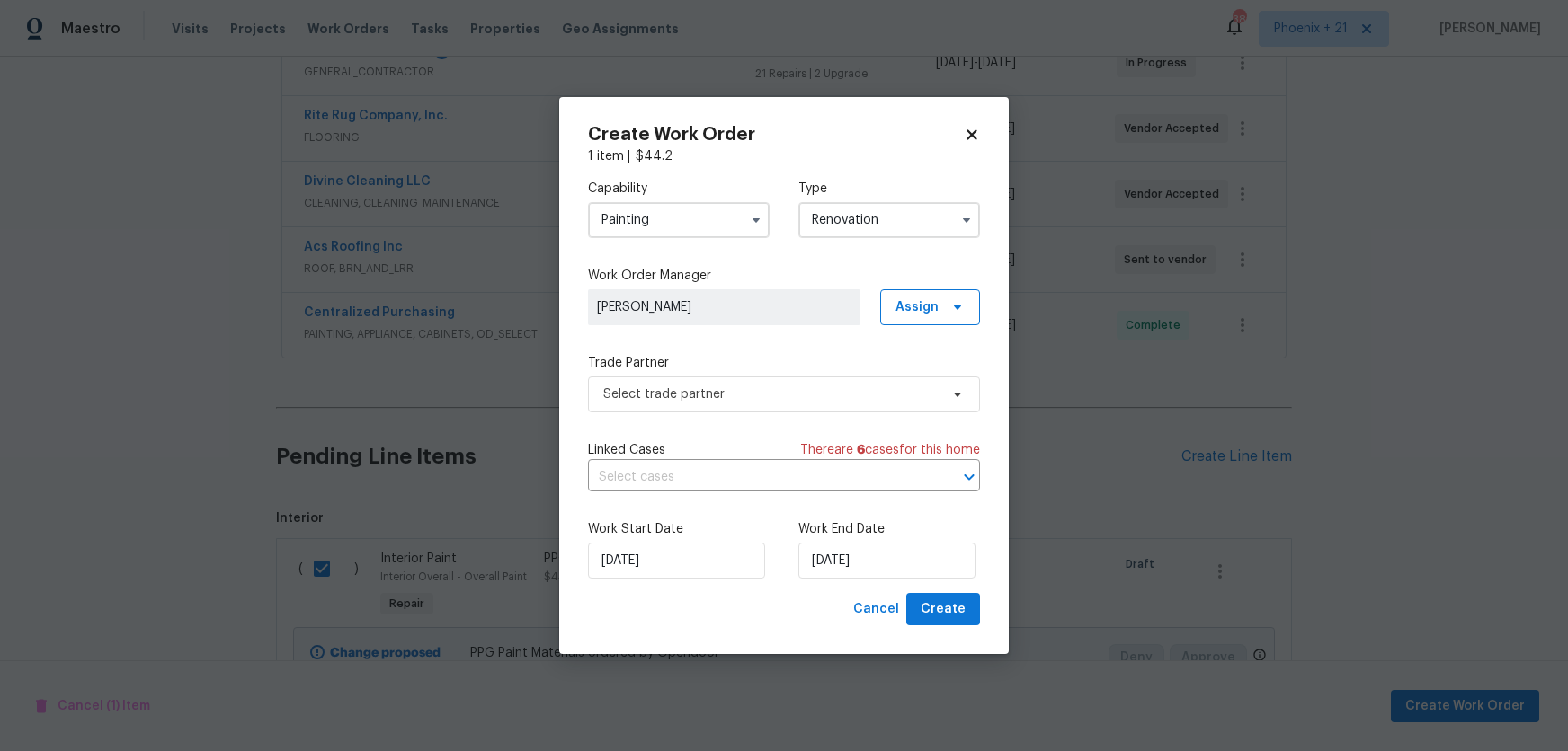
click at [985, 603] on div "Create Work Order 1 item | $ 44.2 Capability Painting Type Renovation Work Orde…" at bounding box center [784, 376] width 449 height 559
click at [977, 604] on button "Create" at bounding box center [943, 609] width 74 height 33
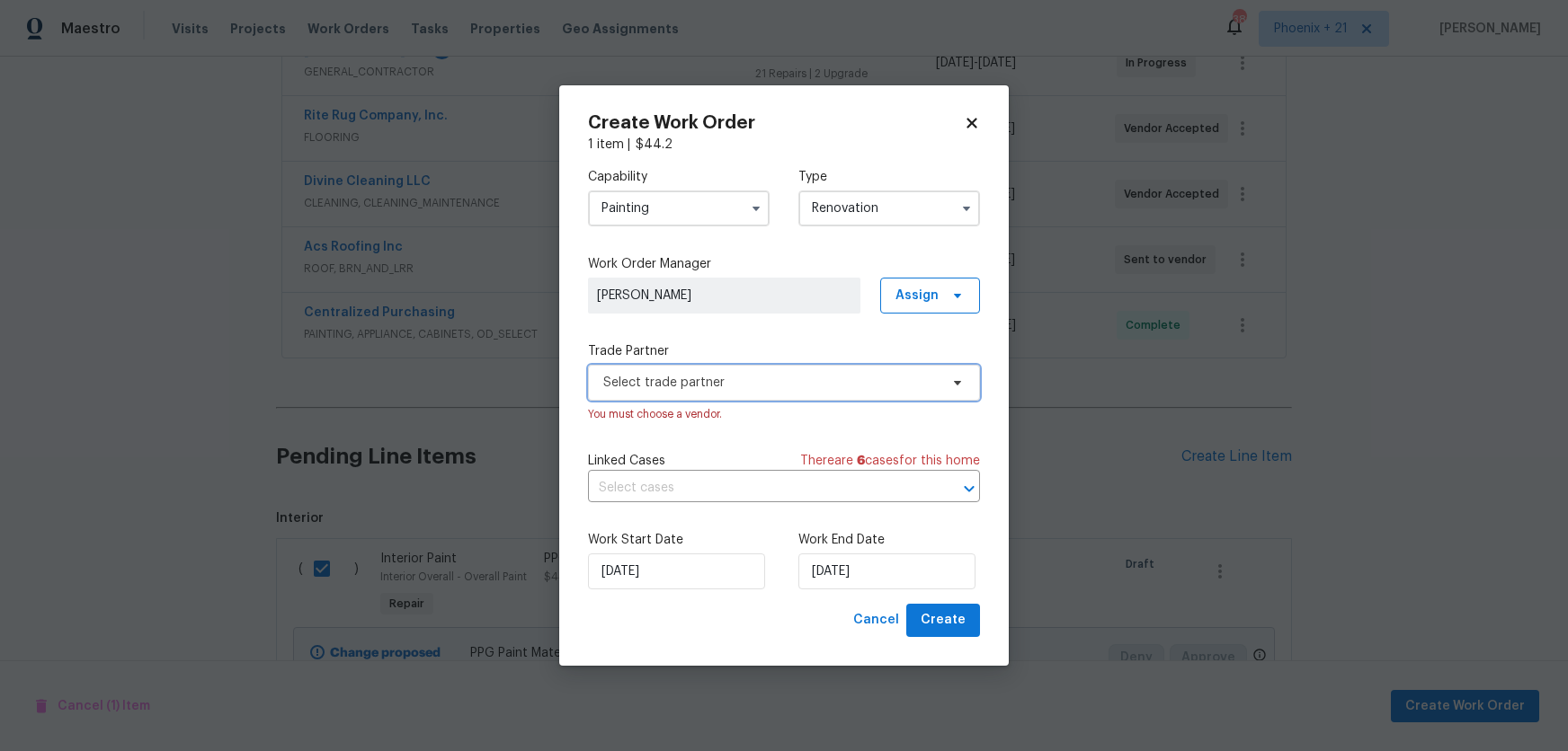
click at [784, 397] on span "Select trade partner" at bounding box center [784, 383] width 392 height 36
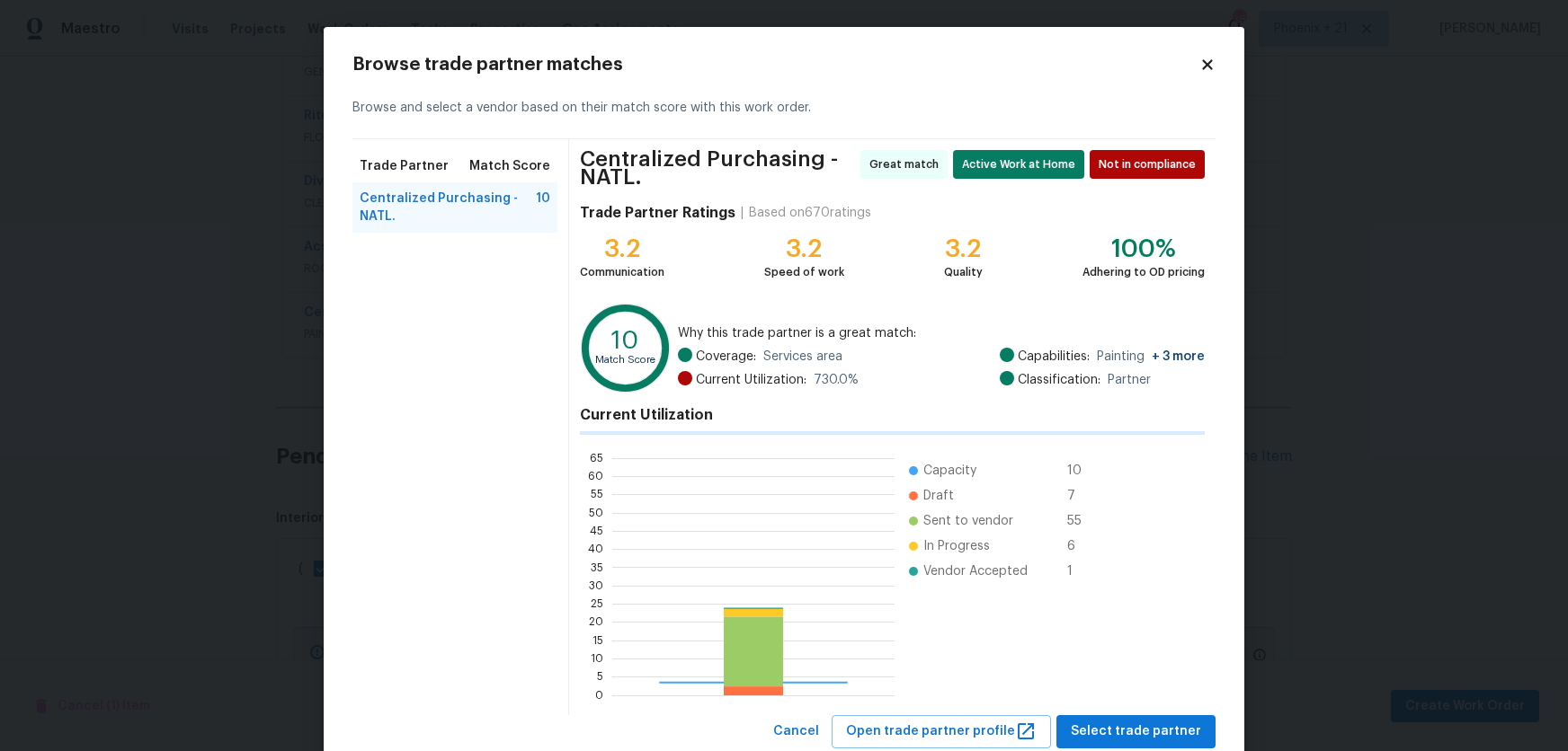
scroll to position [252, 282]
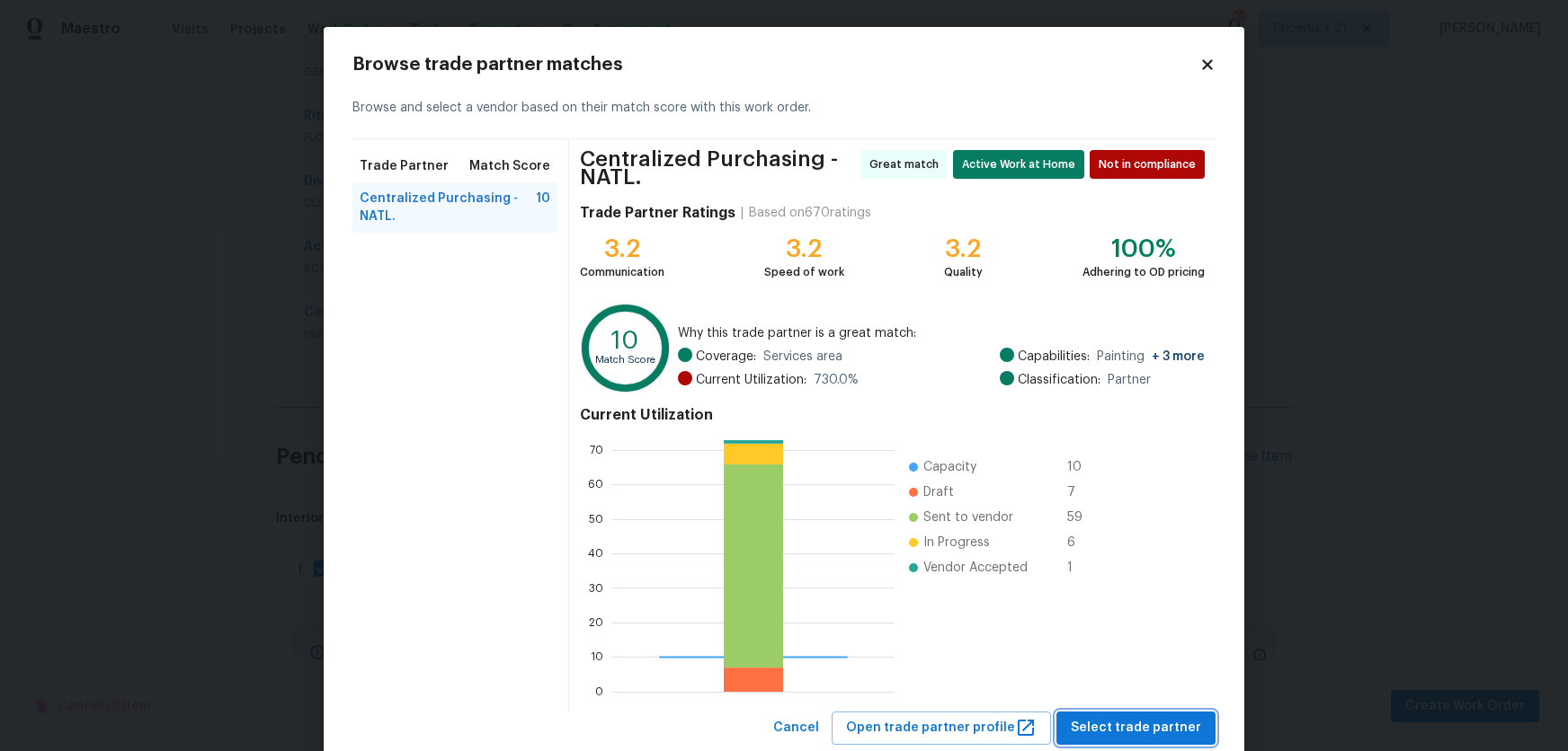
click at [1125, 735] on span "Select trade partner" at bounding box center [1137, 728] width 130 height 23
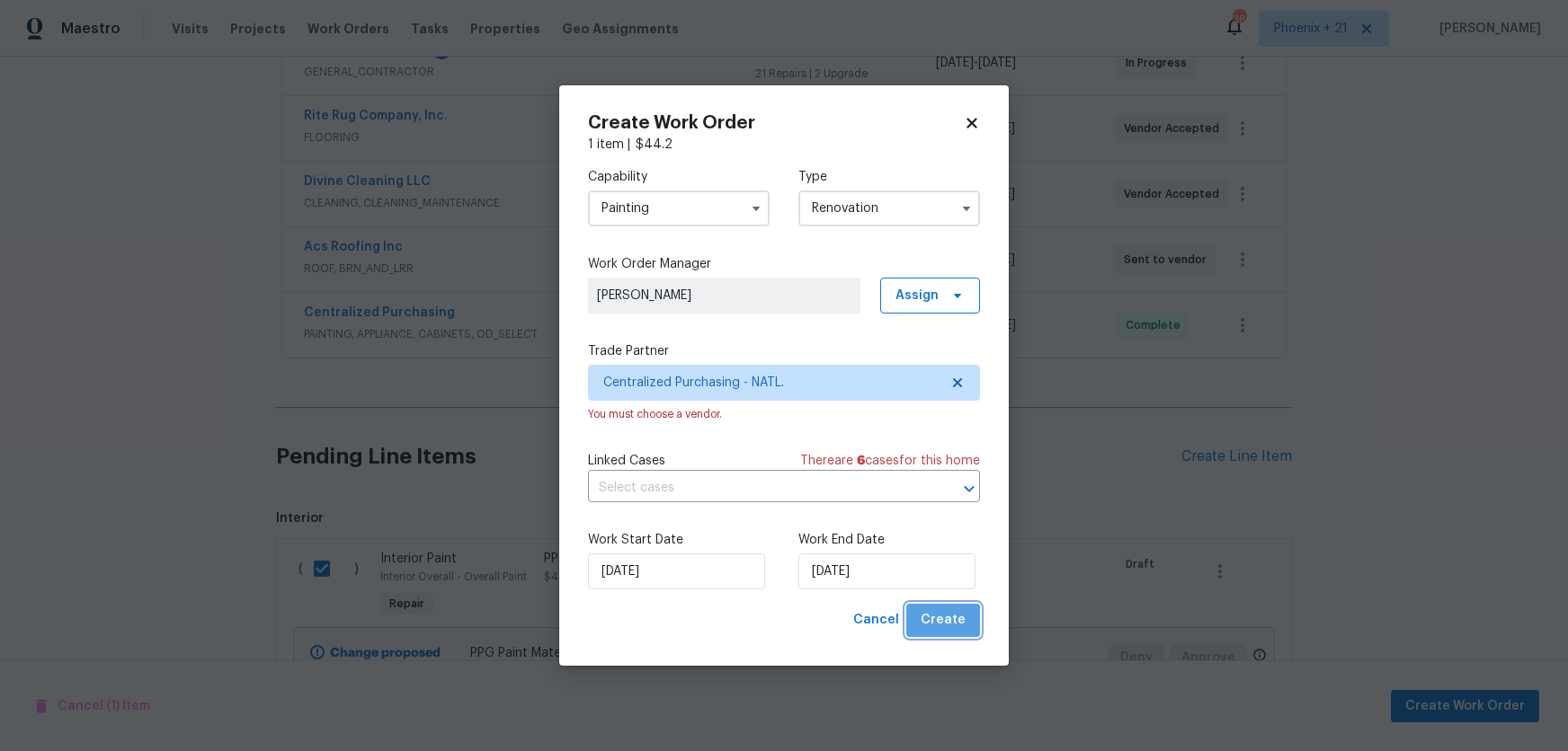
click at [952, 626] on span "Create" at bounding box center [943, 621] width 45 height 23
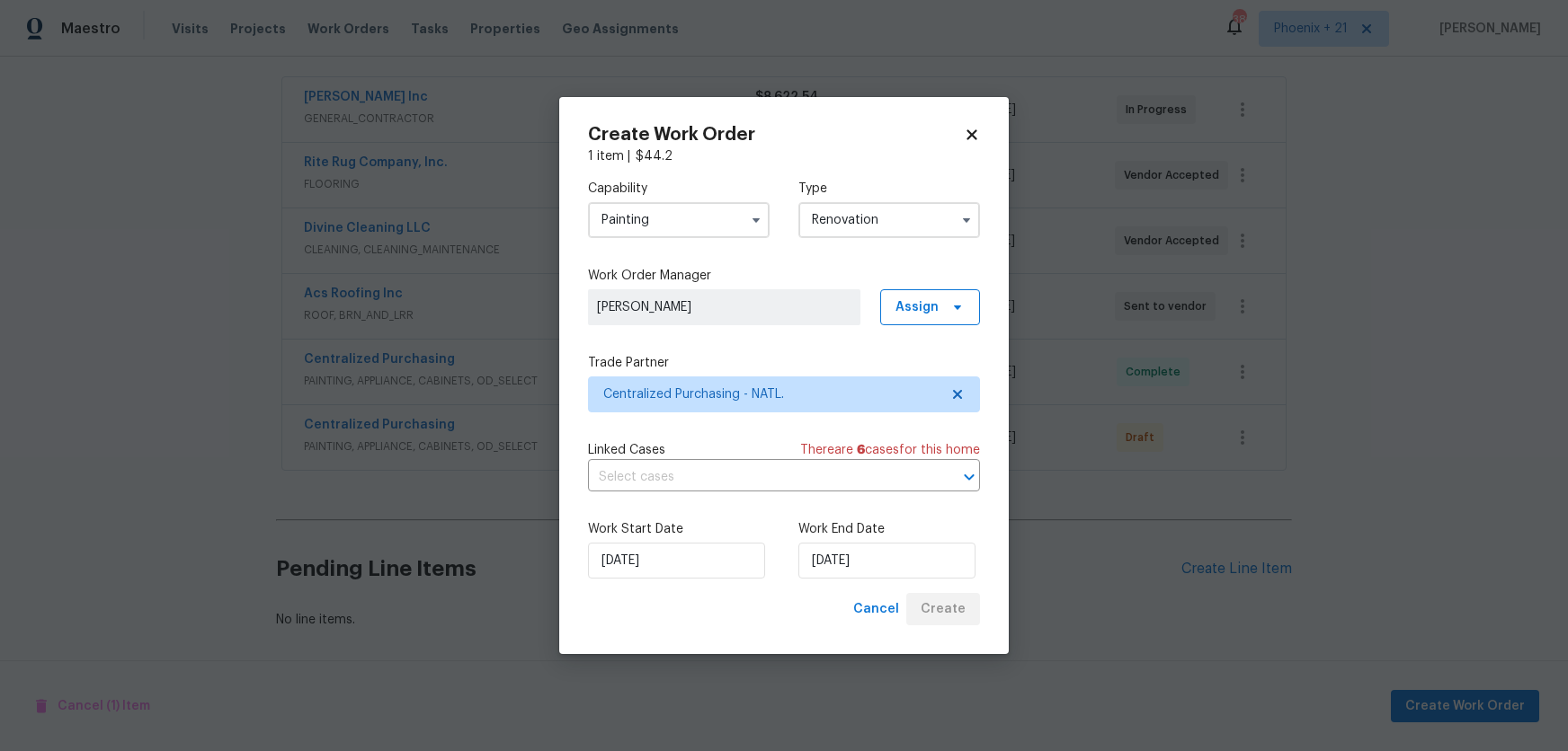
scroll to position [325, 0]
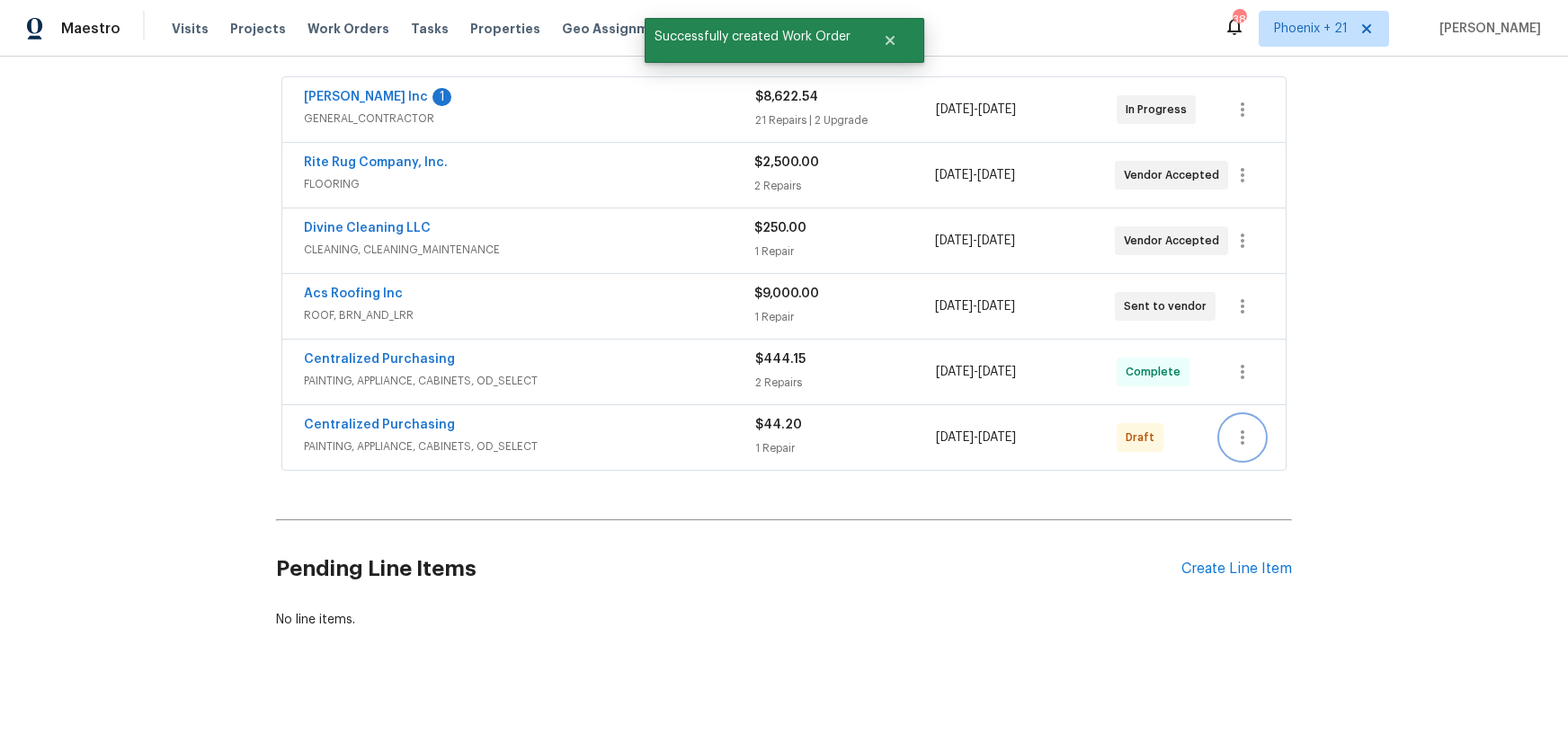
click at [1233, 436] on icon "button" at bounding box center [1242, 437] width 22 height 22
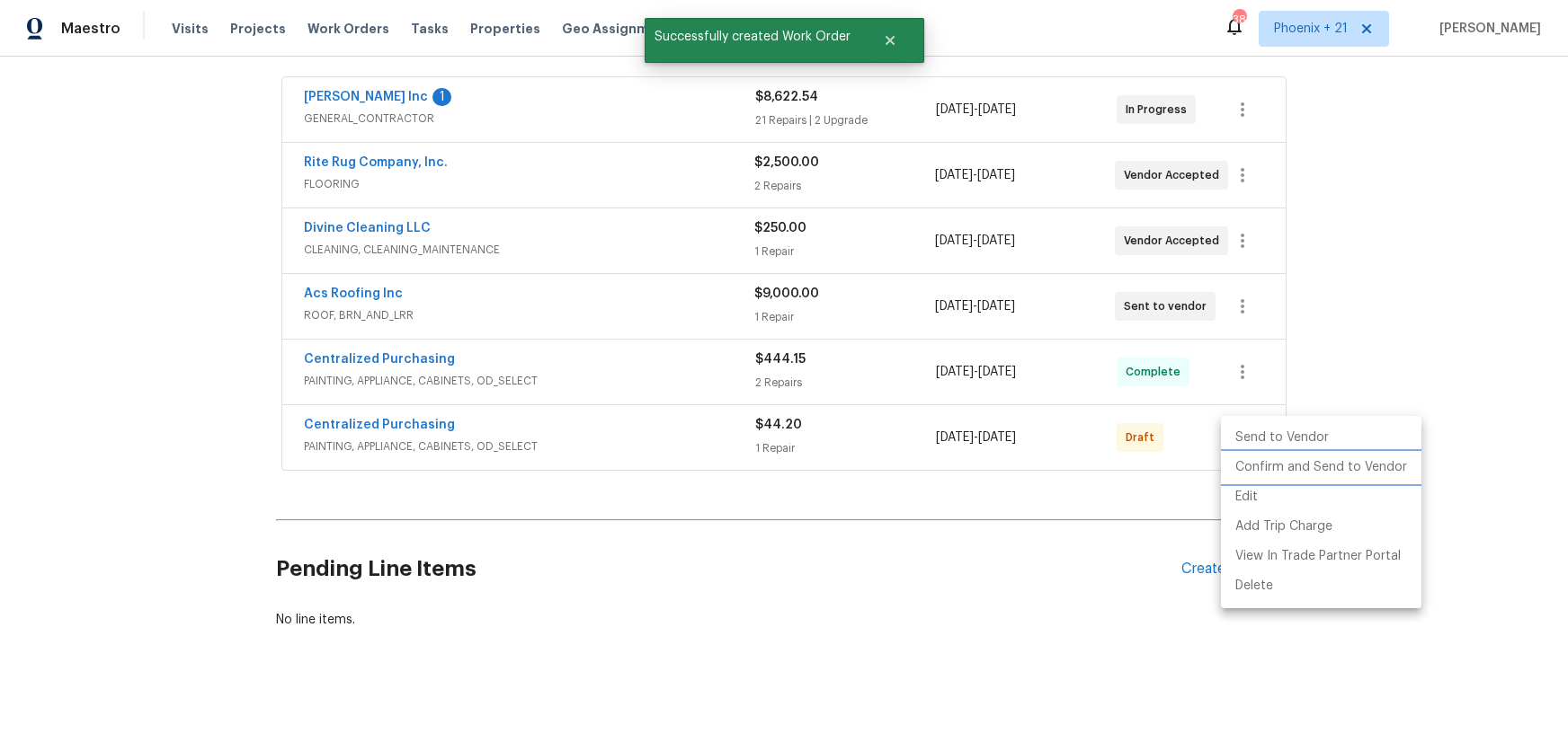
click at [1239, 462] on li "Confirm and Send to Vendor" at bounding box center [1322, 467] width 200 height 29
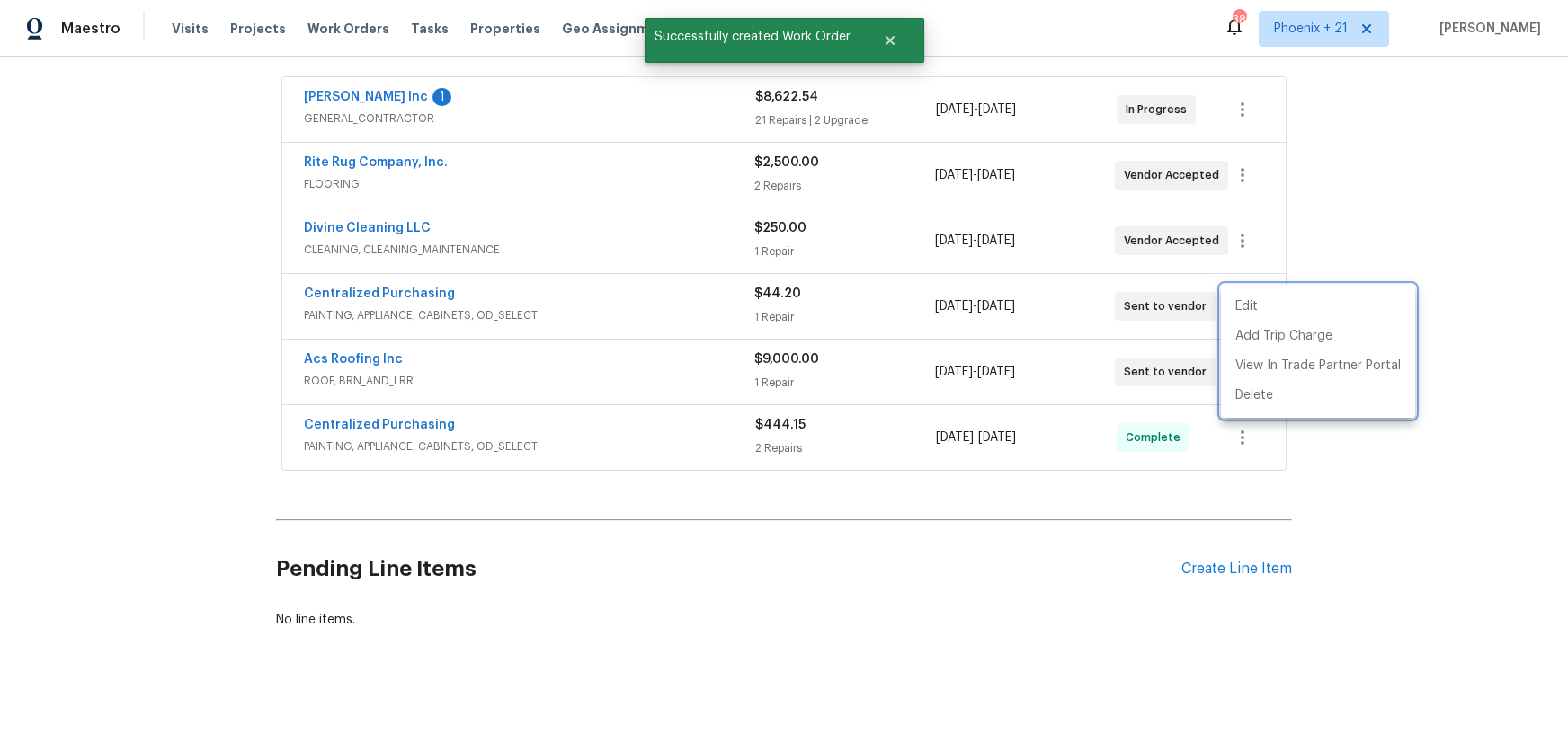
drag, startPoint x: 521, startPoint y: 272, endPoint x: 396, endPoint y: 275, distance: 125.0
click at [502, 275] on div at bounding box center [784, 376] width 1568 height 751
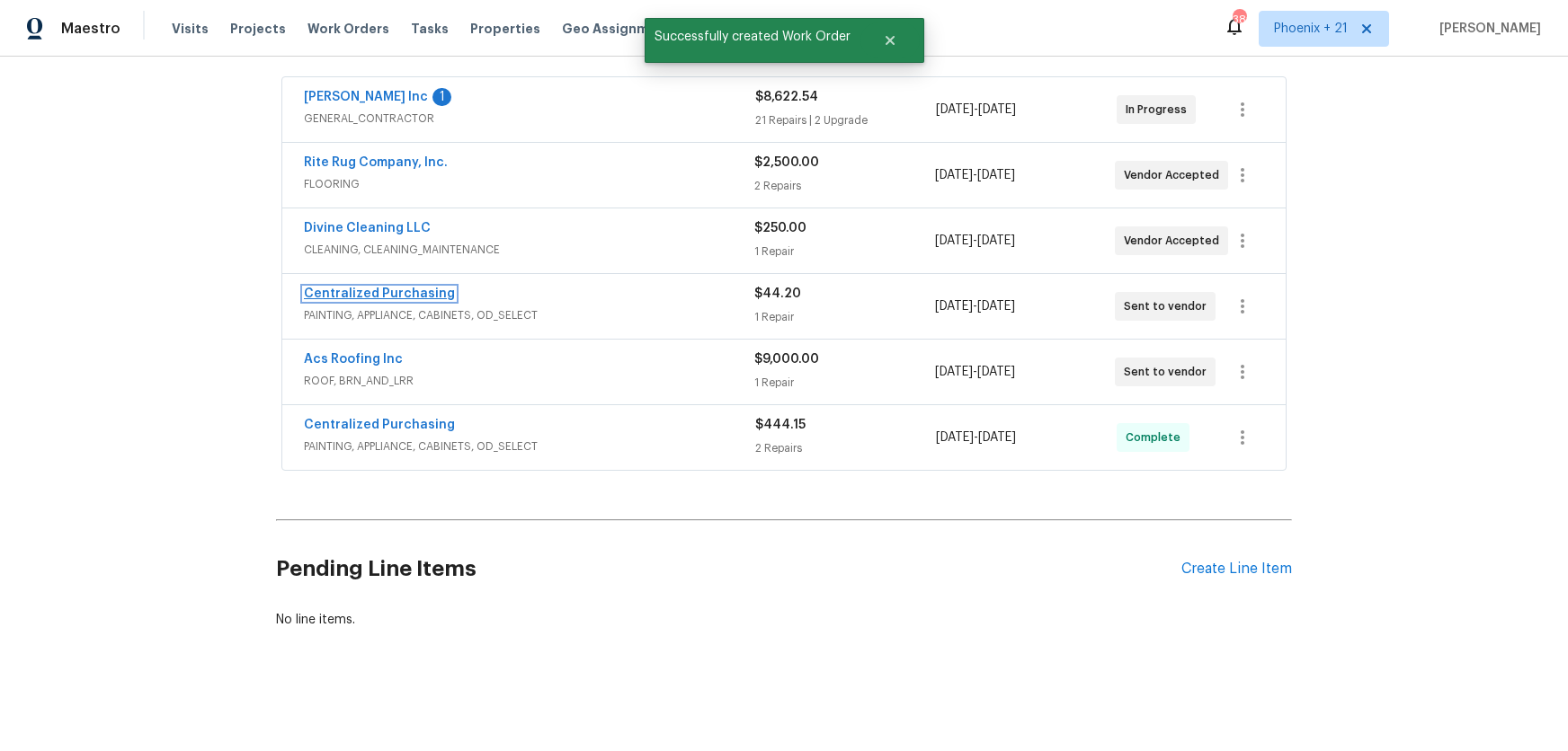
click at [372, 292] on link "Centralized Purchasing" at bounding box center [379, 293] width 151 height 12
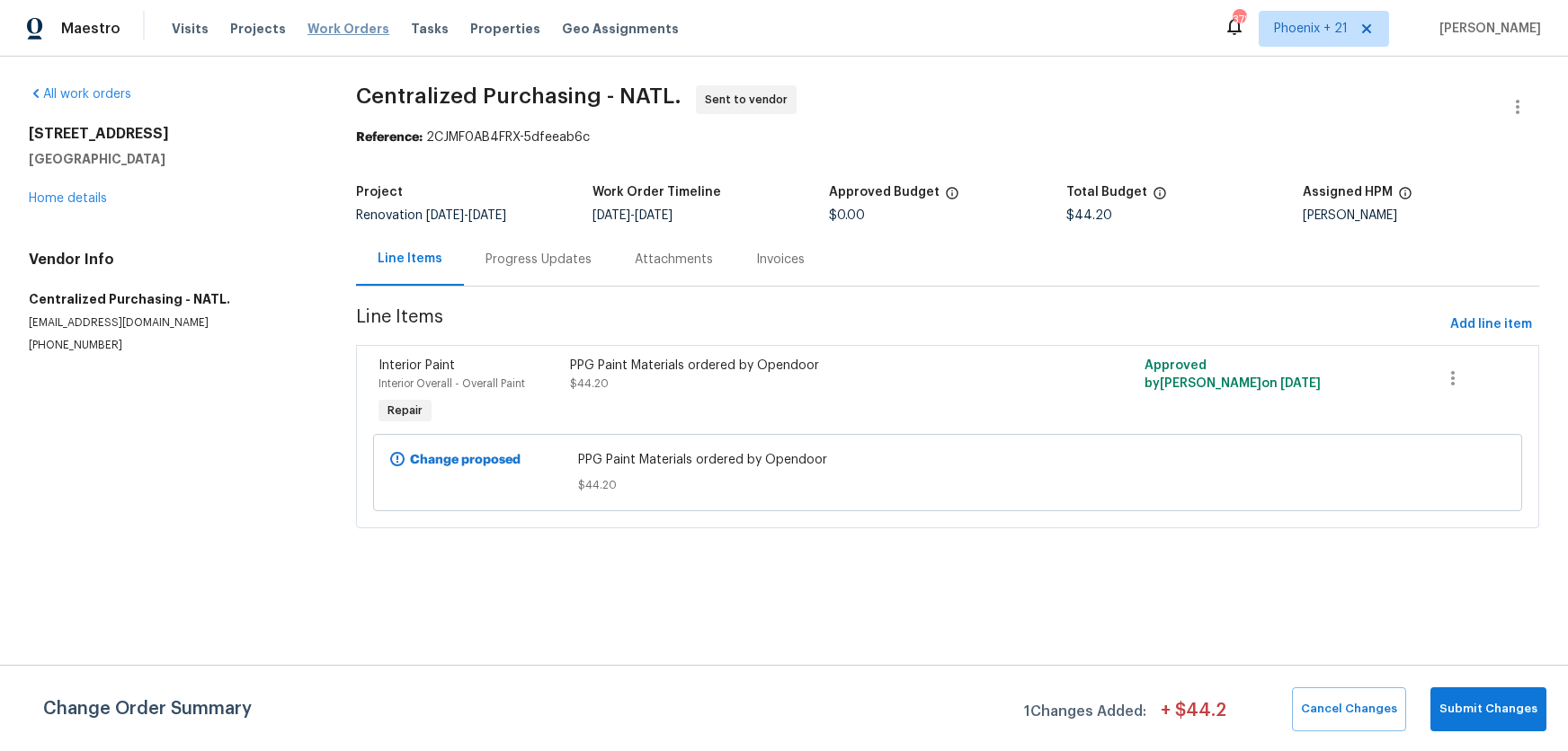
click at [347, 21] on span "Work Orders" at bounding box center [348, 28] width 82 height 18
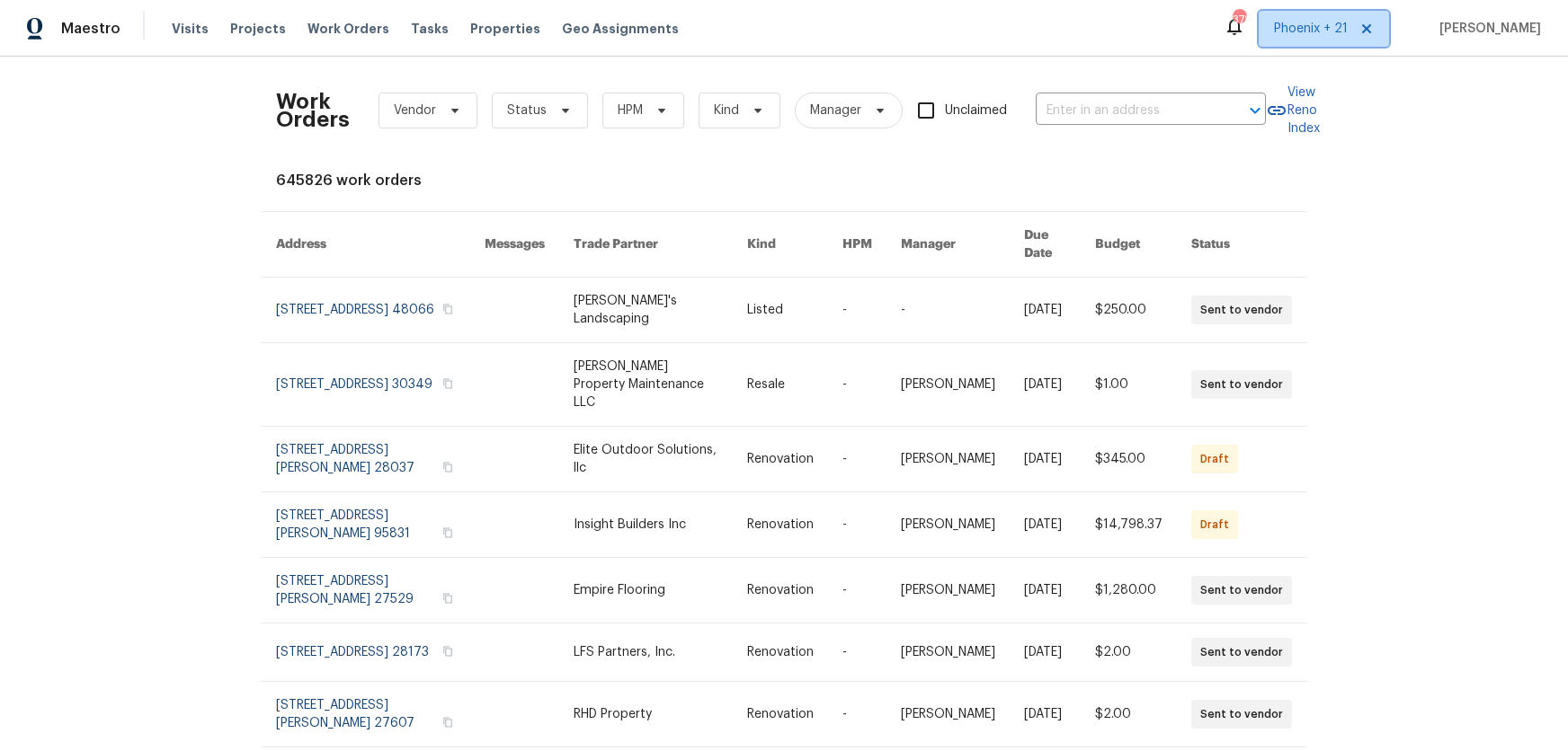
click at [1333, 28] on span "Phoenix + 21" at bounding box center [1311, 28] width 74 height 18
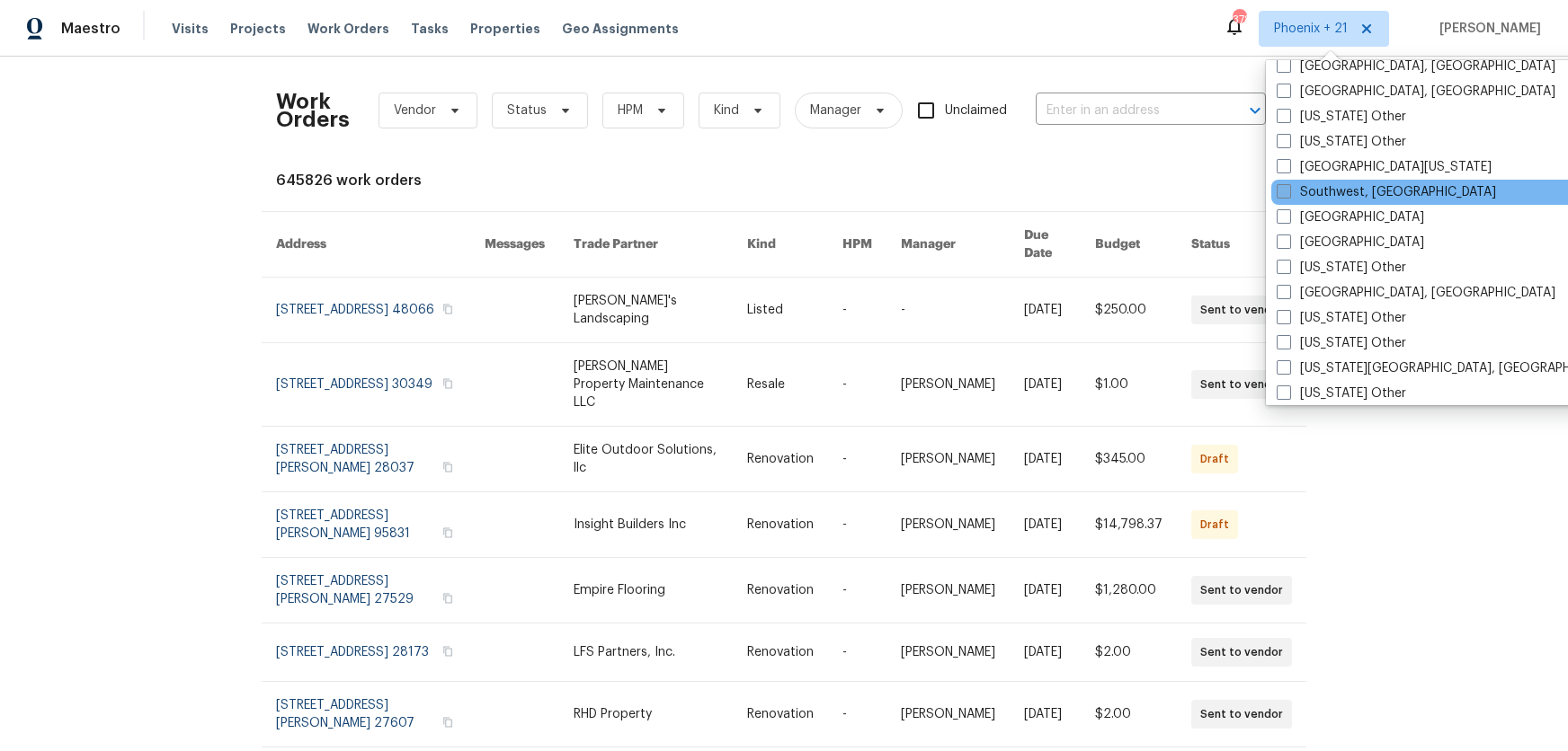
scroll to position [2520, 0]
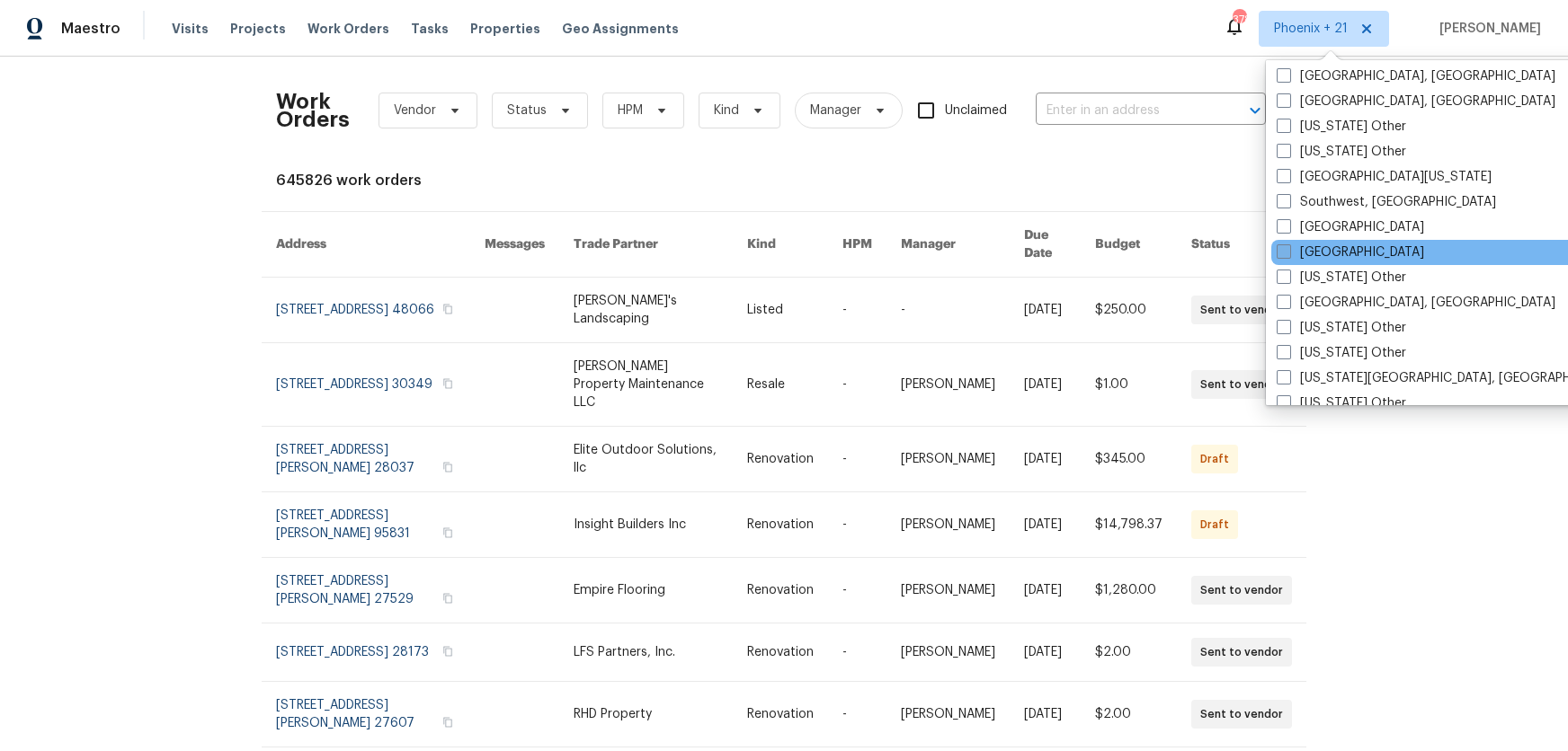
click at [1314, 245] on label "[GEOGRAPHIC_DATA]" at bounding box center [1351, 252] width 147 height 18
click at [1289, 245] on input "[GEOGRAPHIC_DATA]" at bounding box center [1283, 249] width 11 height 11
checkbox input "true"
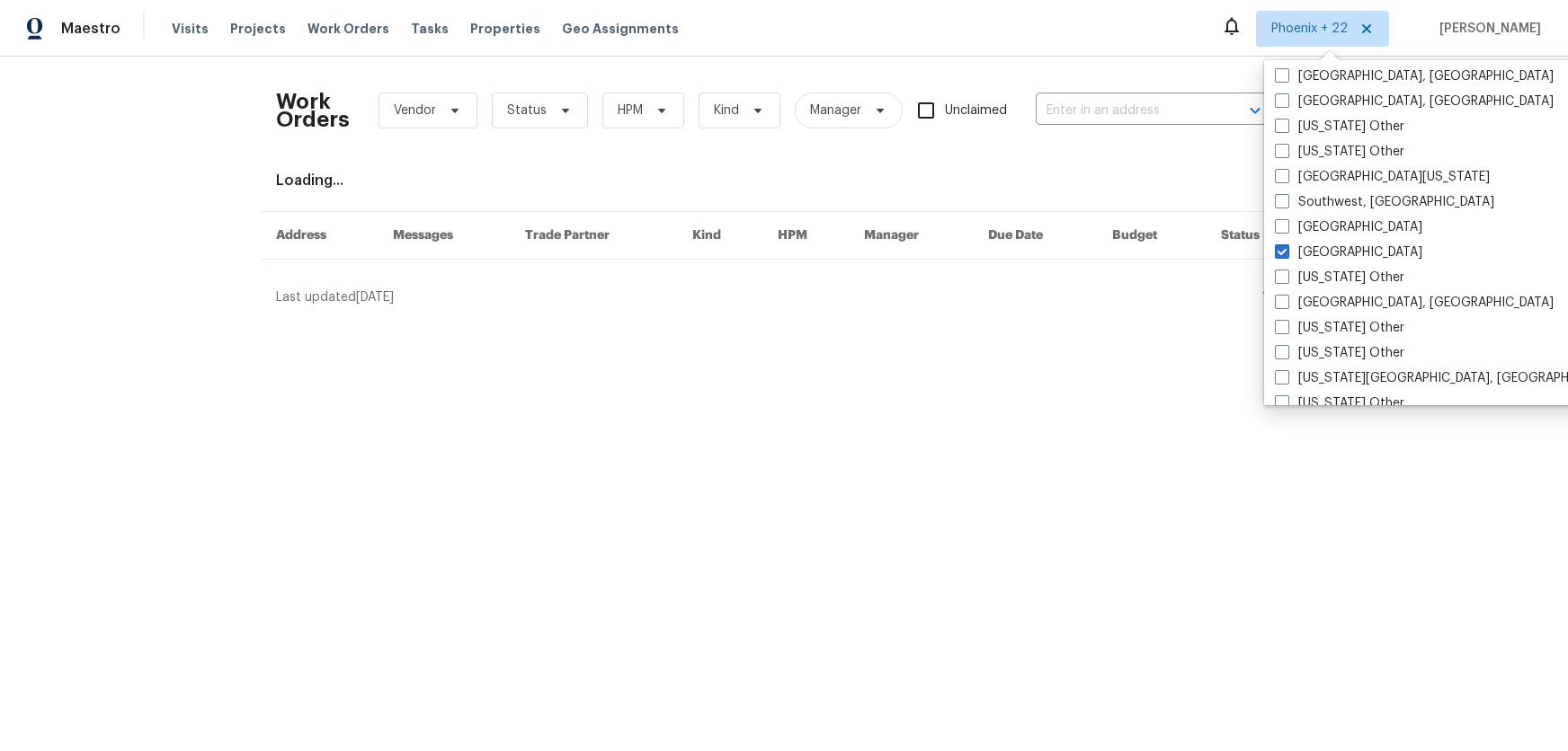
click at [1138, 139] on div "Work Orders Vendor Status HPM Kind Manager Unclaimed ​" at bounding box center [770, 110] width 990 height 79
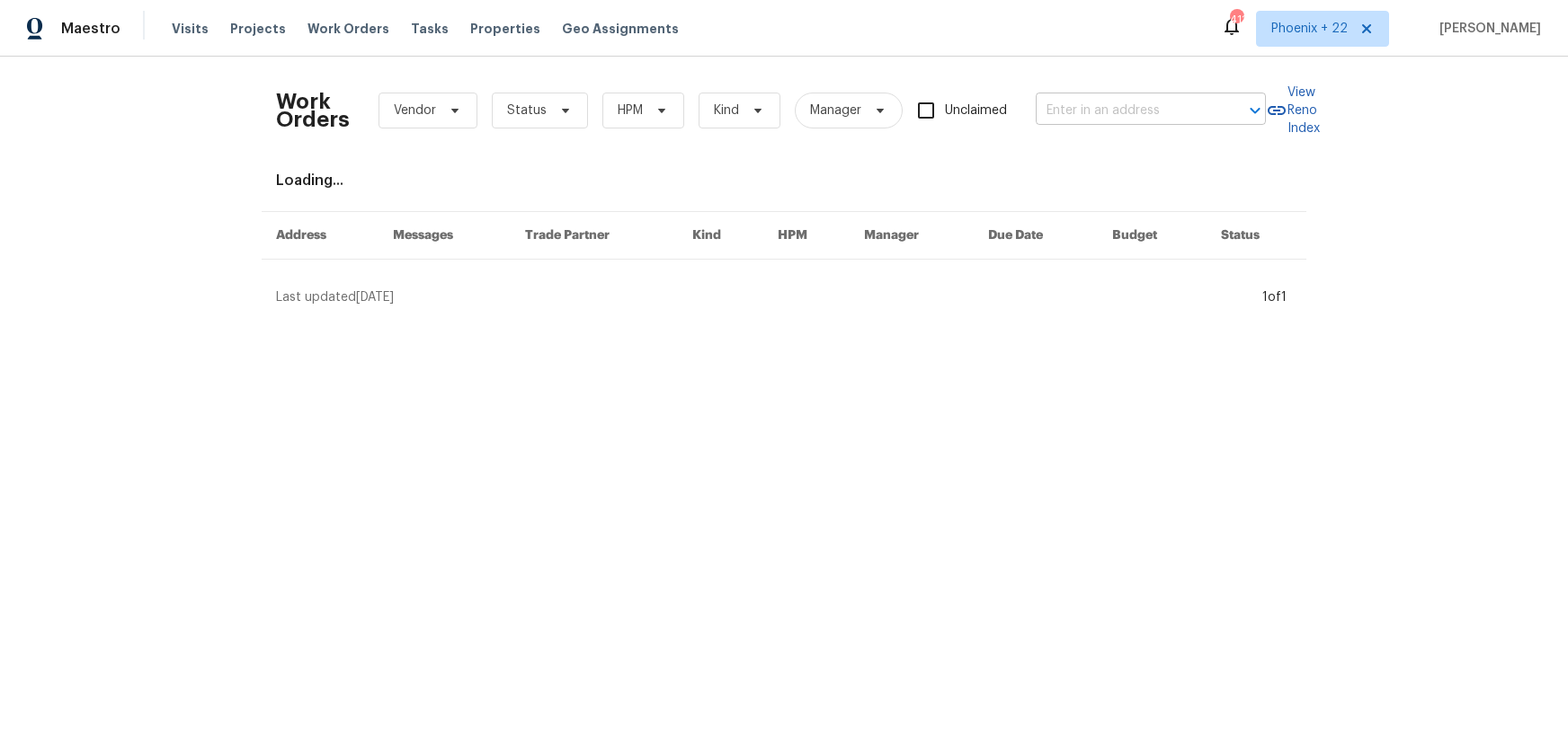
click at [1126, 116] on input "text" at bounding box center [1125, 111] width 180 height 28
paste input "[STREET_ADDRESS][PERSON_NAME]"
type input "[STREET_ADDRESS][PERSON_NAME]"
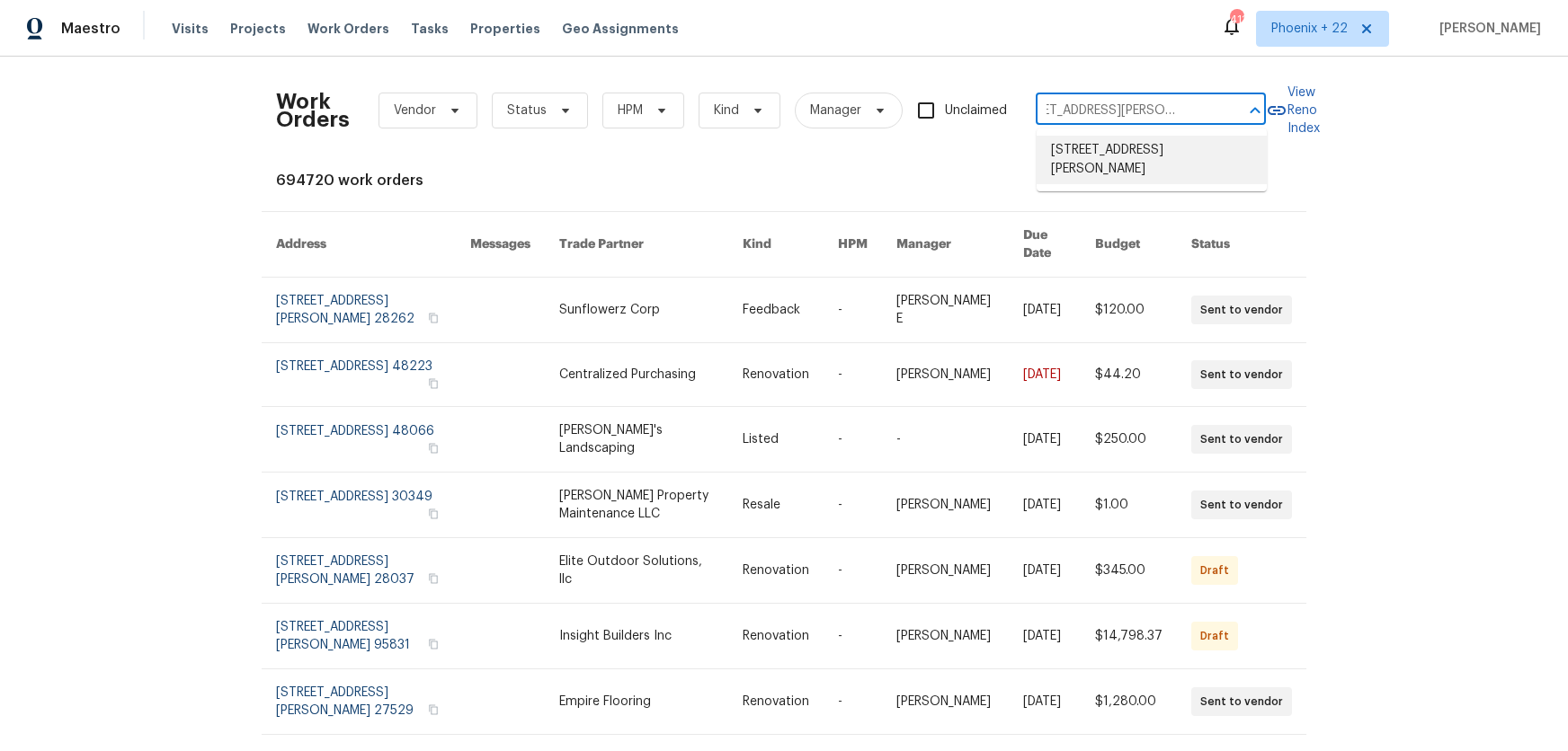
click at [1093, 162] on li "[STREET_ADDRESS][PERSON_NAME]" at bounding box center [1152, 159] width 230 height 48
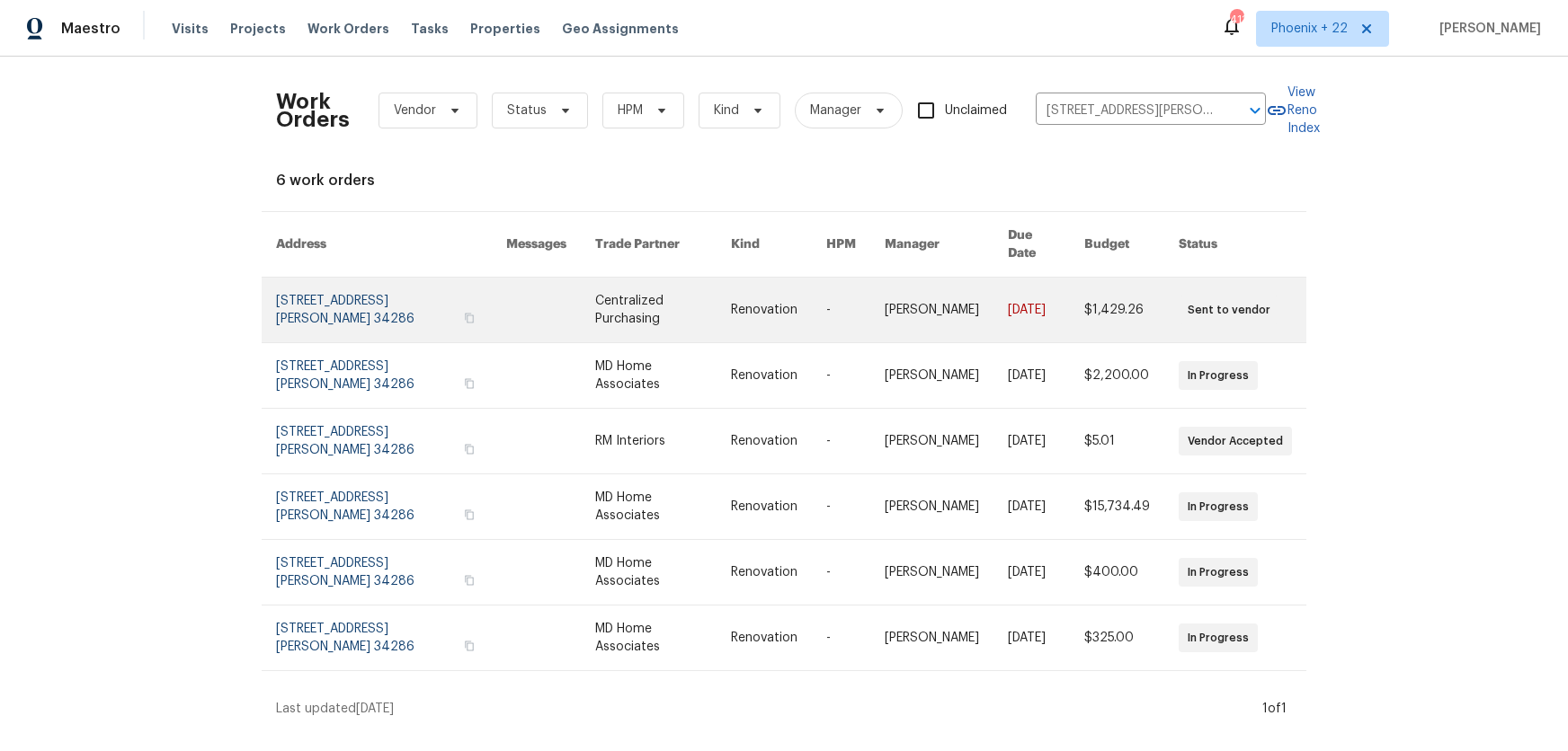
click at [717, 311] on td "Renovation" at bounding box center [764, 310] width 95 height 66
click at [716, 306] on link at bounding box center [664, 309] width 137 height 65
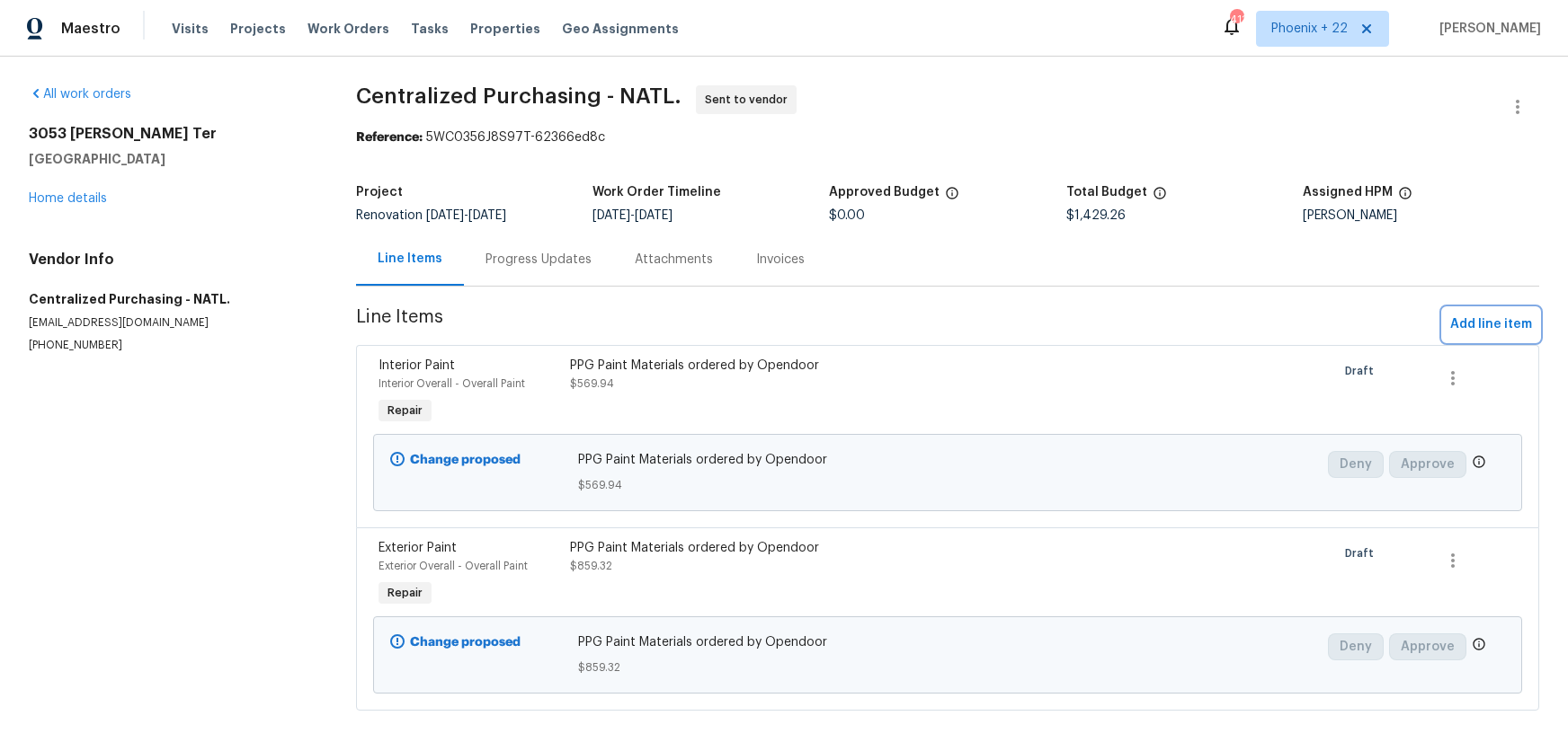
click at [1467, 324] on span "Add line item" at bounding box center [1492, 325] width 82 height 23
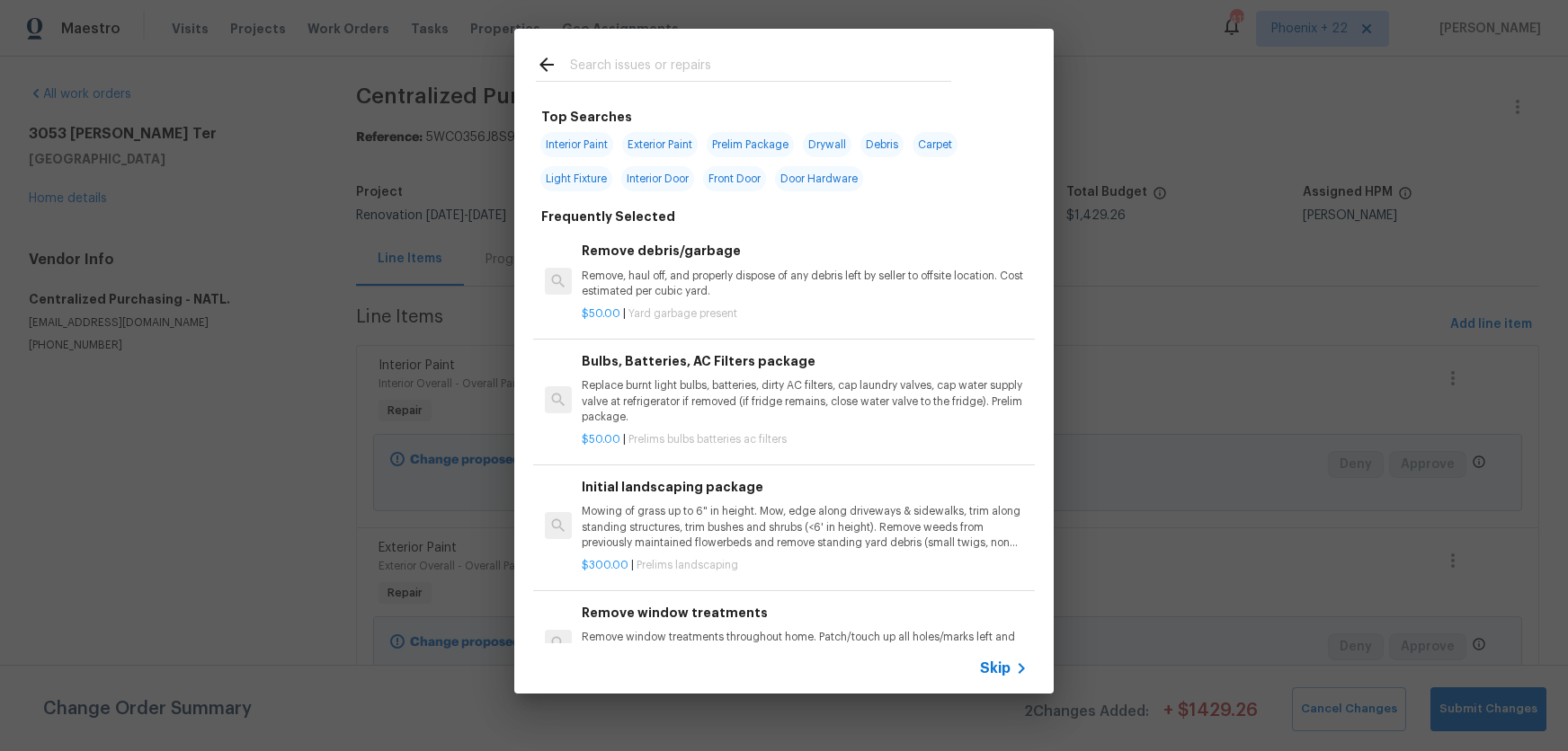
click at [753, 66] on input "text" at bounding box center [761, 67] width 381 height 27
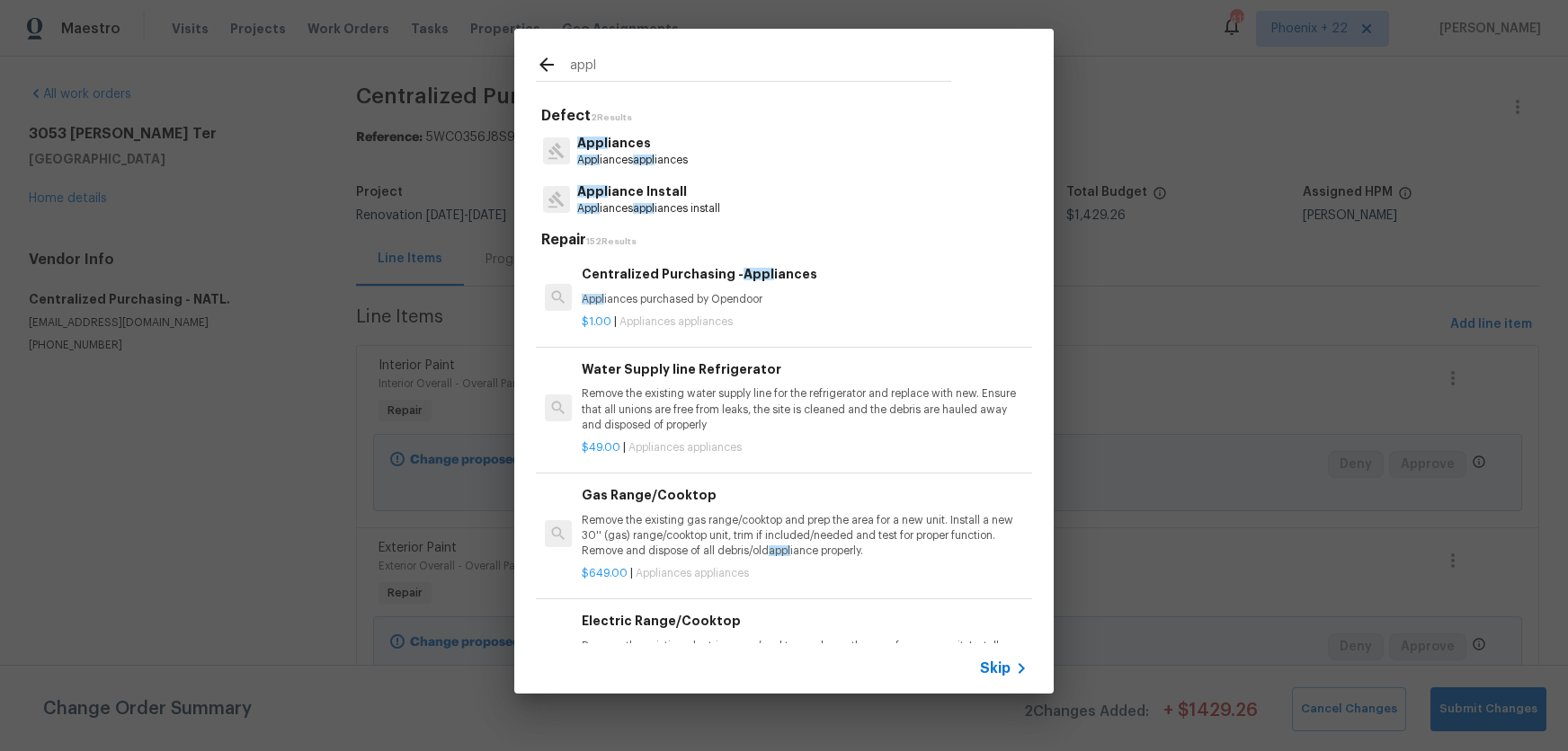
type input "appl"
click at [767, 301] on p "Appl iances purchased by Opendoor" at bounding box center [804, 300] width 447 height 15
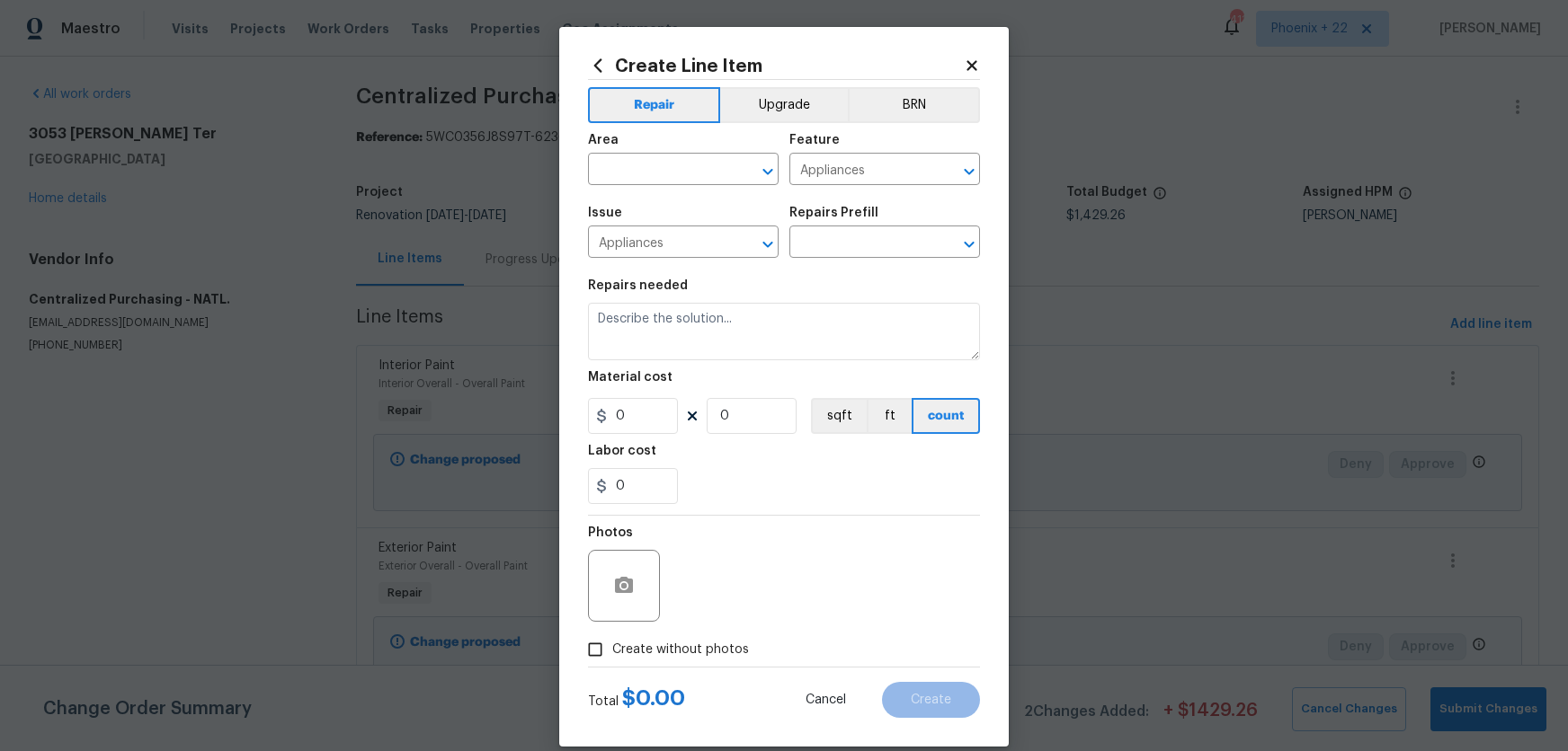
type input "Centralized Purchasing - Appliances $1.00"
type textarea "Appliances purchased by Opendoor"
type input "1"
drag, startPoint x: 653, startPoint y: 152, endPoint x: 655, endPoint y: 175, distance: 23.1
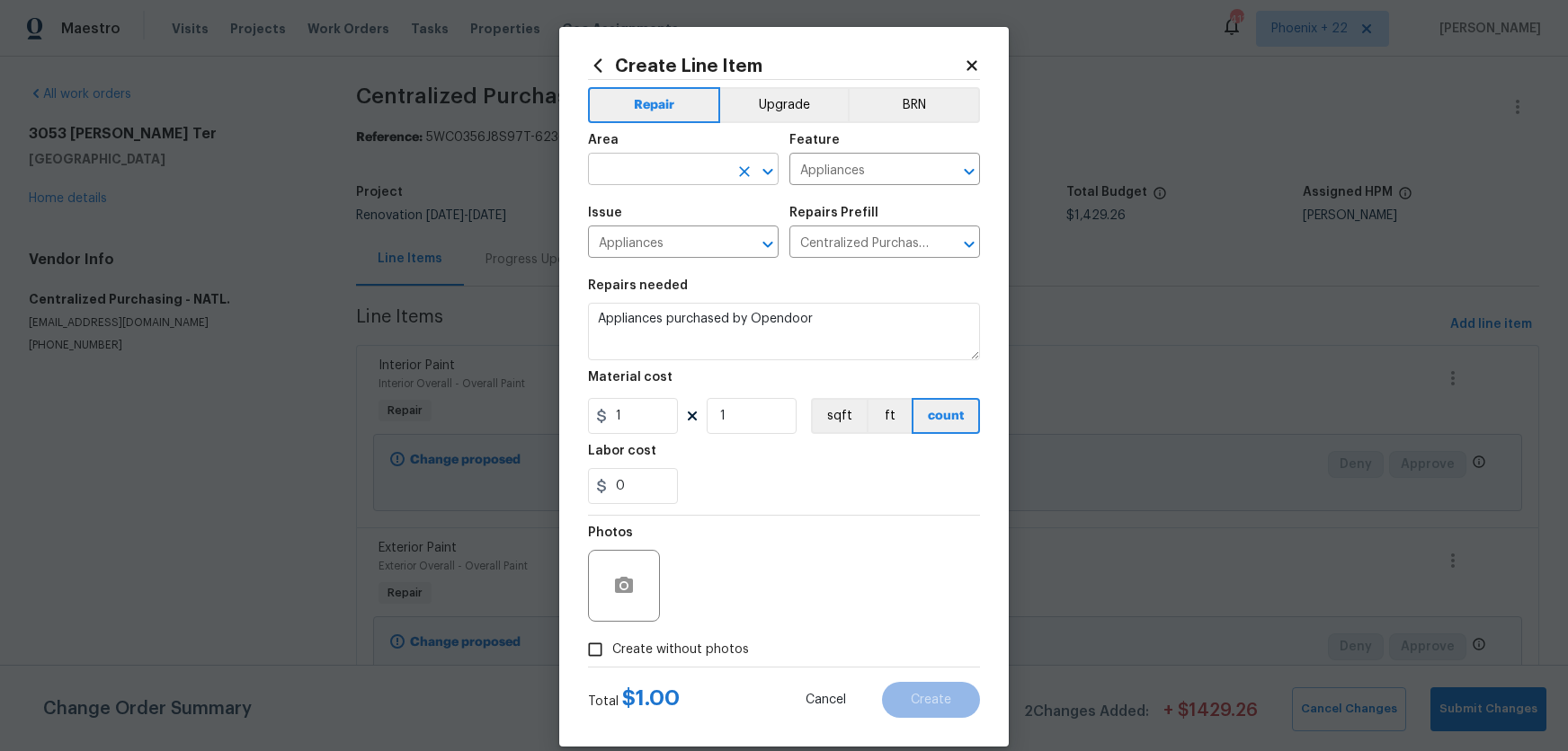
click at [651, 152] on div "Area" at bounding box center [683, 145] width 191 height 24
click at [655, 175] on input "text" at bounding box center [658, 172] width 141 height 28
drag, startPoint x: 664, startPoint y: 210, endPoint x: 674, endPoint y: 203, distance: 12.2
click at [664, 209] on li "Kitchen" at bounding box center [683, 211] width 191 height 29
type input "Kitchen"
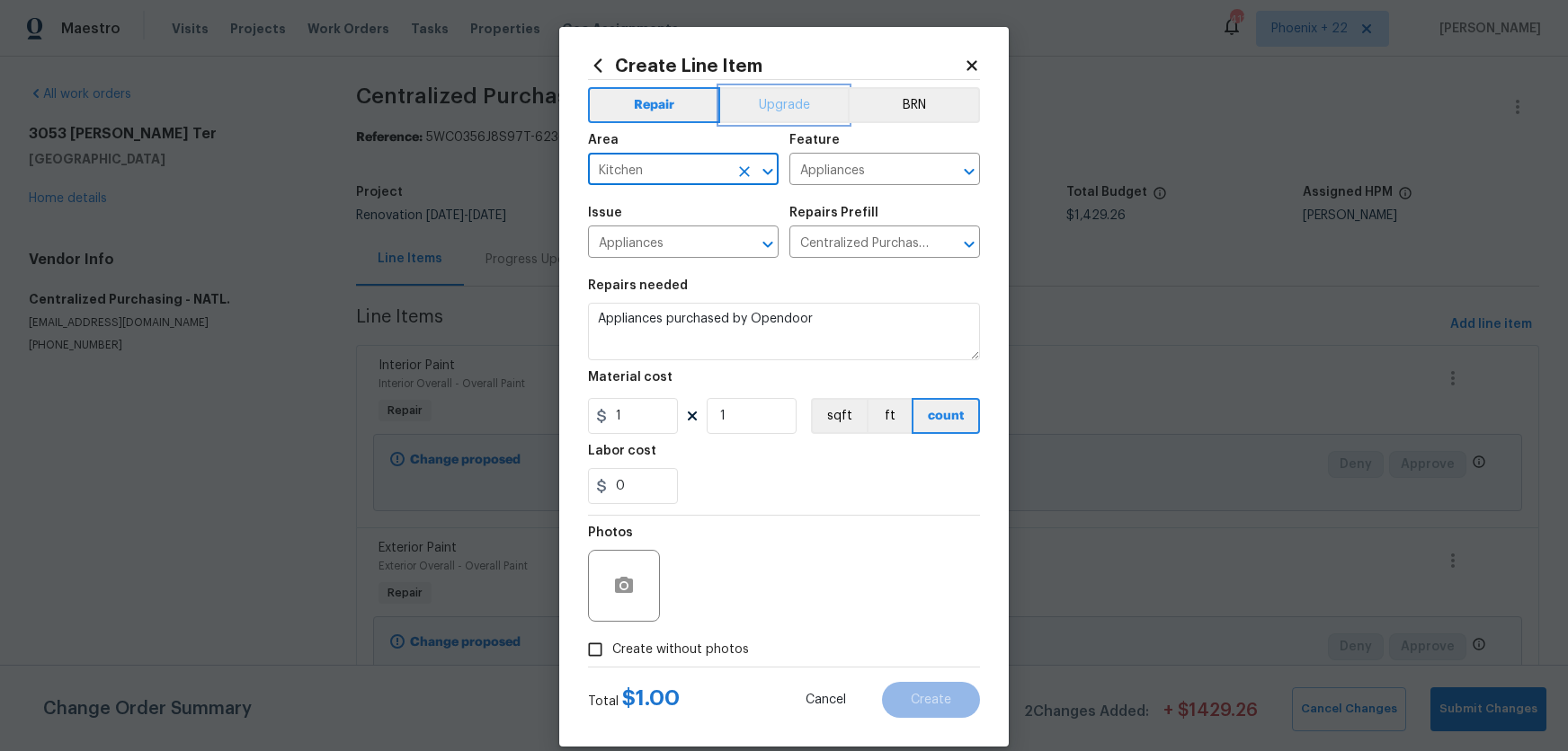
drag, startPoint x: 749, startPoint y: 105, endPoint x: 750, endPoint y: 89, distance: 16.0
click at [748, 103] on button "Upgrade" at bounding box center [784, 105] width 128 height 36
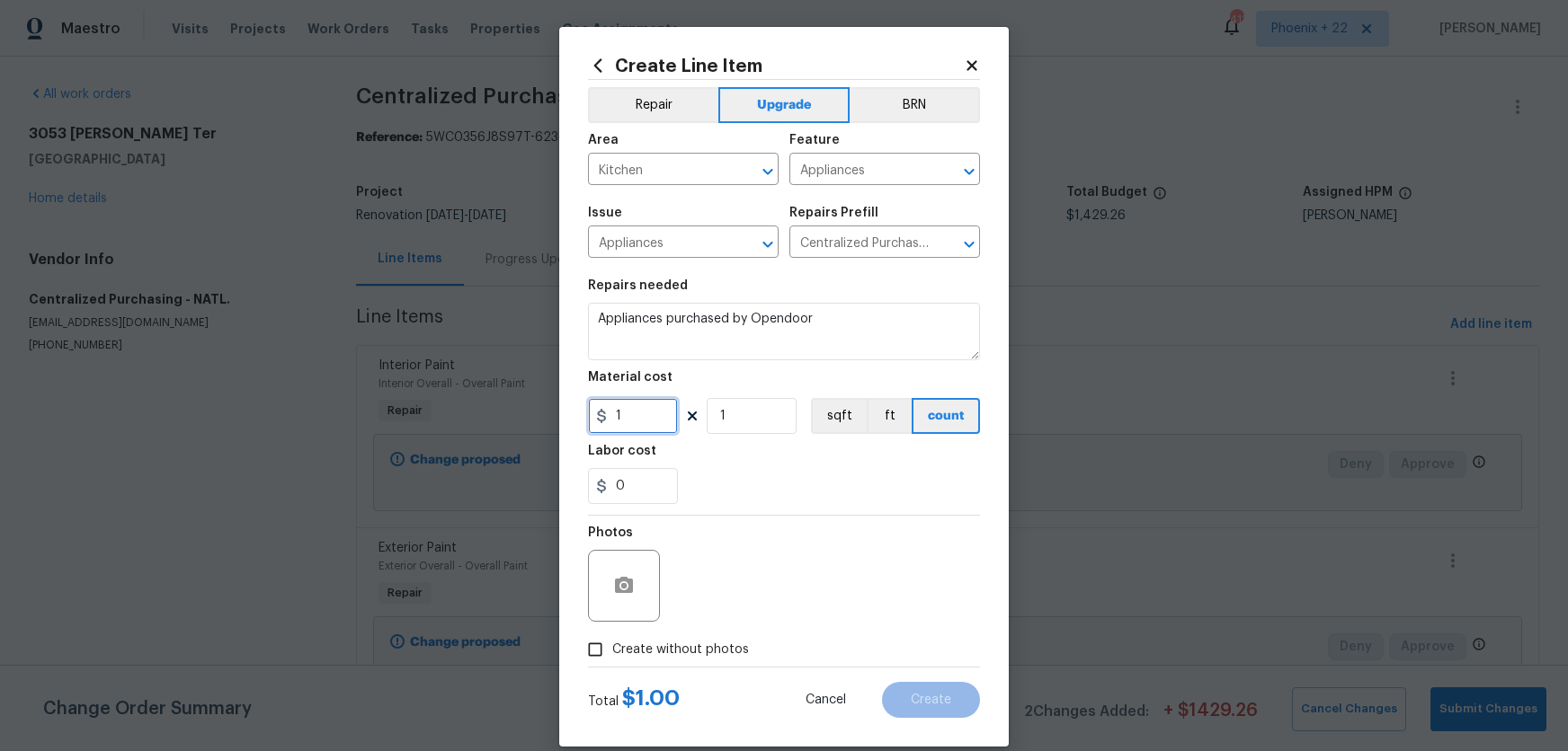
drag, startPoint x: 637, startPoint y: 428, endPoint x: 598, endPoint y: 418, distance: 40.3
click at [598, 418] on div "1" at bounding box center [632, 416] width 90 height 36
type input "2198.85"
drag, startPoint x: 727, startPoint y: 642, endPoint x: 742, endPoint y: 606, distance: 39.0
click at [727, 641] on span "Create without photos" at bounding box center [681, 650] width 137 height 19
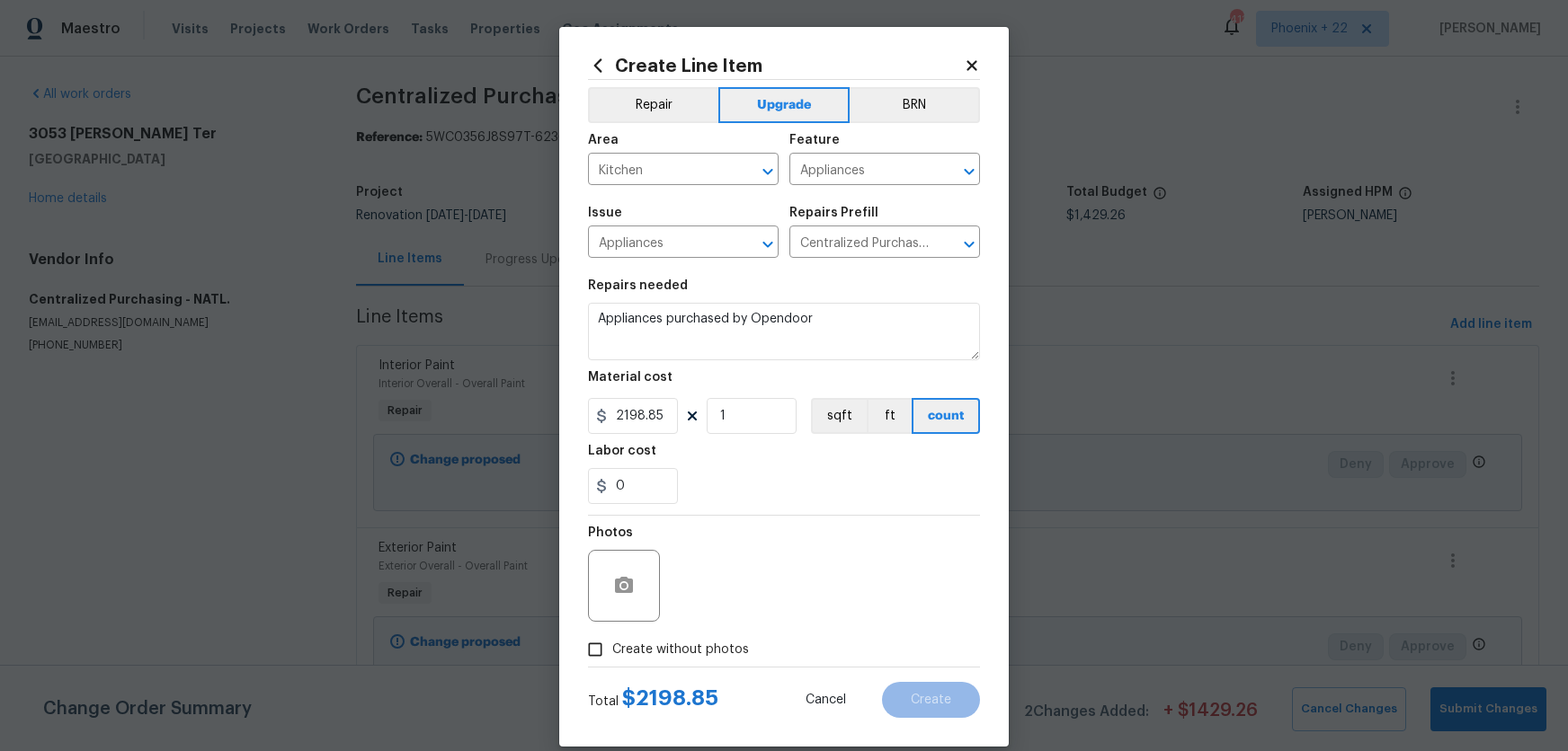
click at [742, 605] on div "Photos" at bounding box center [784, 575] width 392 height 117
click at [722, 650] on span "Create without photos" at bounding box center [681, 650] width 137 height 19
click at [613, 650] on input "Create without photos" at bounding box center [596, 650] width 34 height 34
checkbox input "true"
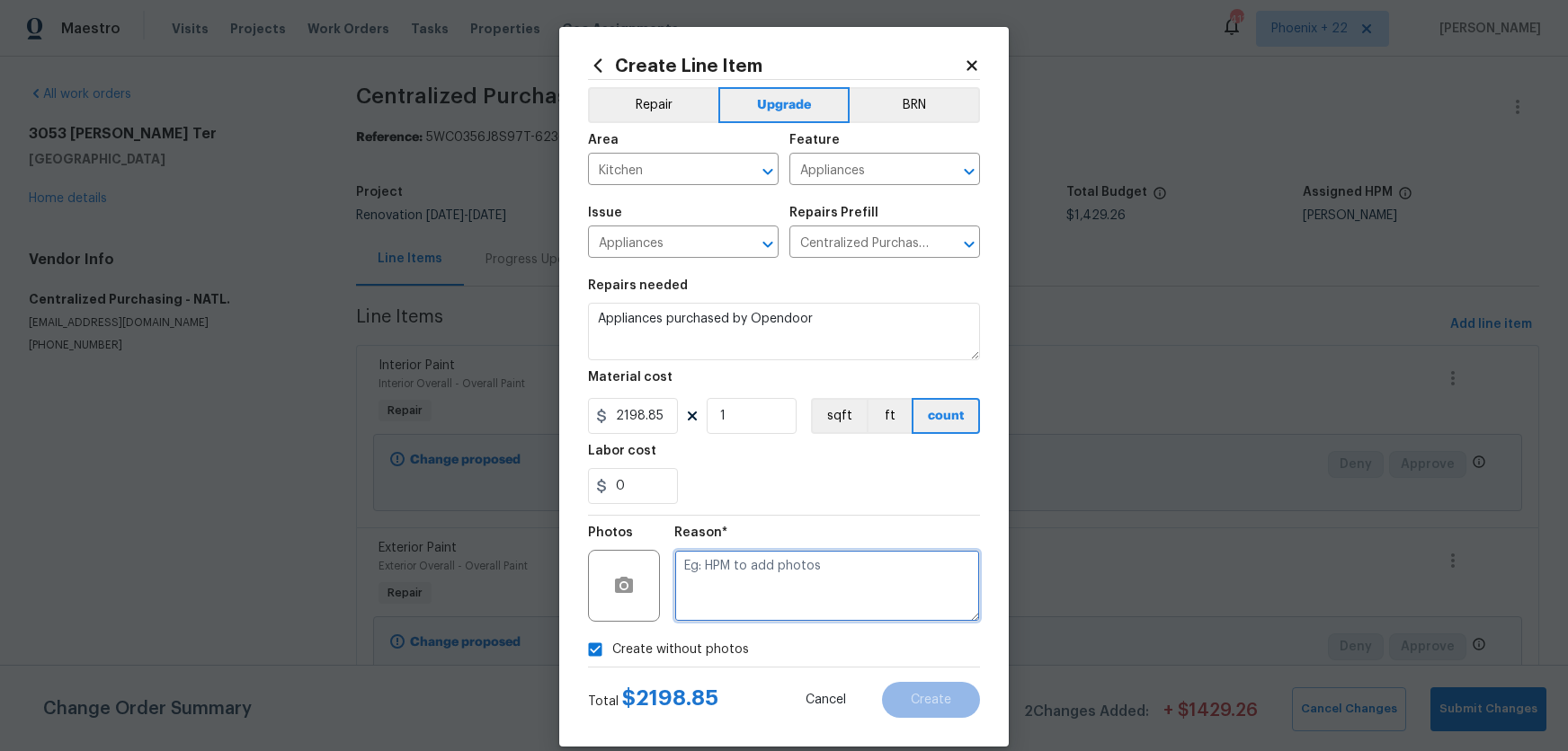
click at [733, 597] on textarea at bounding box center [827, 586] width 306 height 72
type textarea "NA"
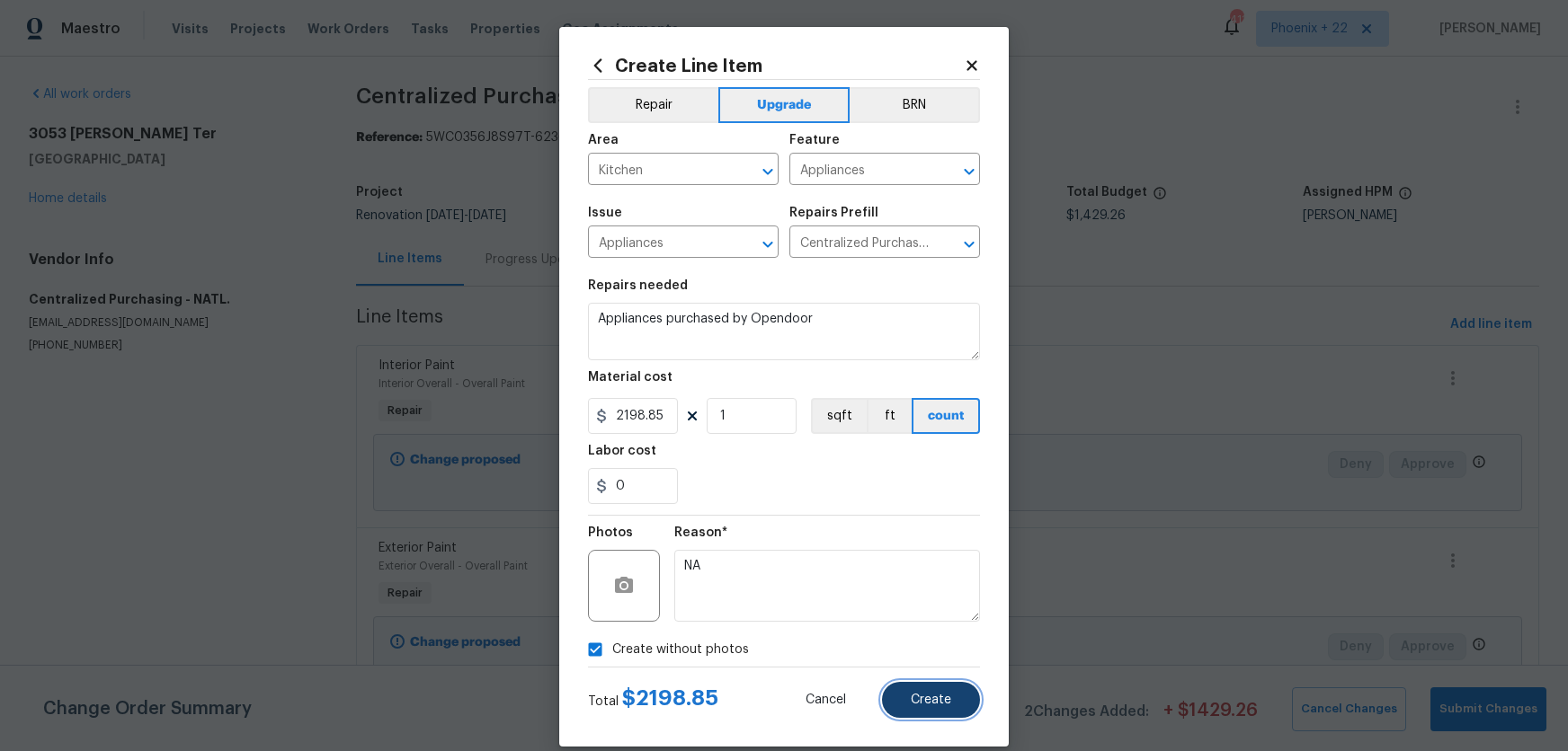
click at [924, 697] on span "Create" at bounding box center [931, 700] width 41 height 13
